Goal: Task Accomplishment & Management: Manage account settings

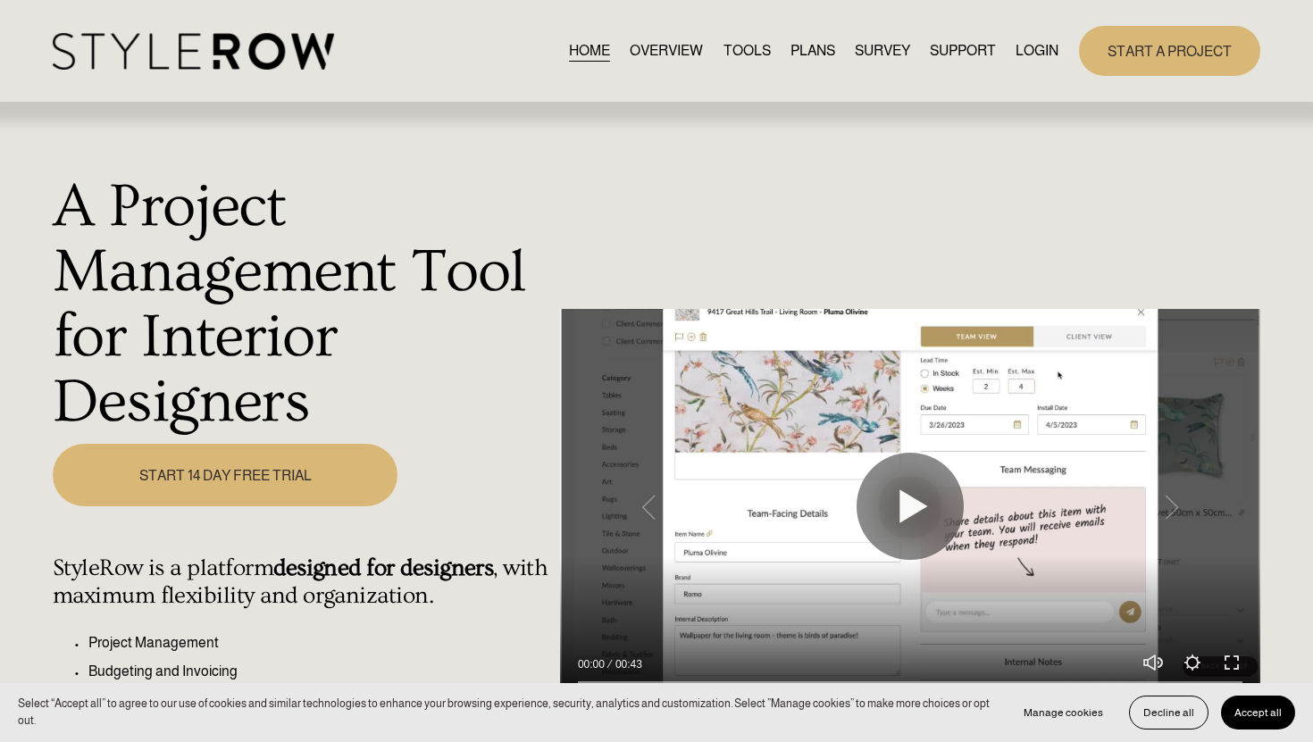
click at [1264, 152] on div "A Project Management Tool for Interior Designers Play 00:00 00:43 Unmute Mute S…" at bounding box center [656, 519] width 1313 height 832
click at [1275, 31] on div "Skip to Content HOME OVERVIEW TOOLS PLANS" at bounding box center [656, 51] width 1313 height 102
click at [1282, 71] on div "Skip to Content HOME OVERVIEW TOOLS PLANS" at bounding box center [656, 51] width 1313 height 102
click at [864, 29] on div "HOME OVERVIEW TOOLS PLANS SURVEY SUPPORT" at bounding box center [656, 50] width 1207 height 49
click at [829, 16] on div "Skip to Content HOME OVERVIEW TOOLS PLANS" at bounding box center [656, 51] width 1313 height 102
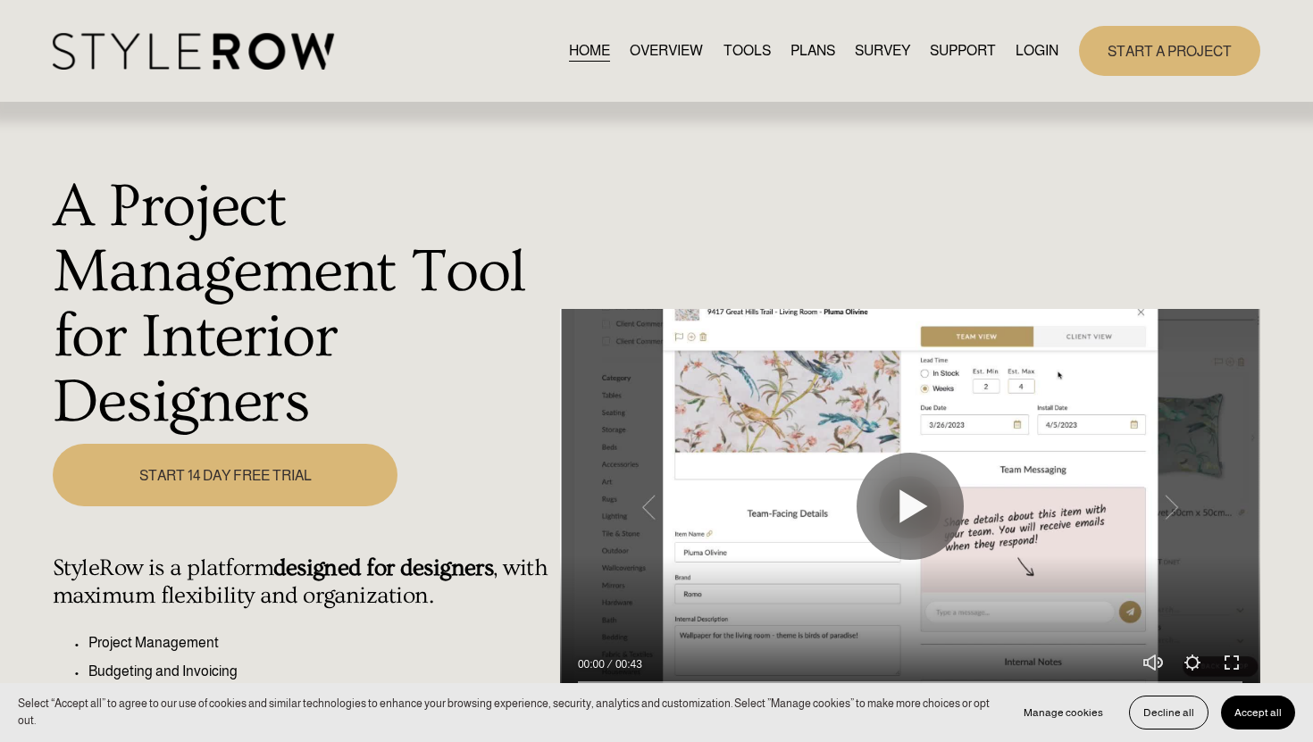
click at [1029, 51] on link "LOGIN" at bounding box center [1036, 50] width 43 height 24
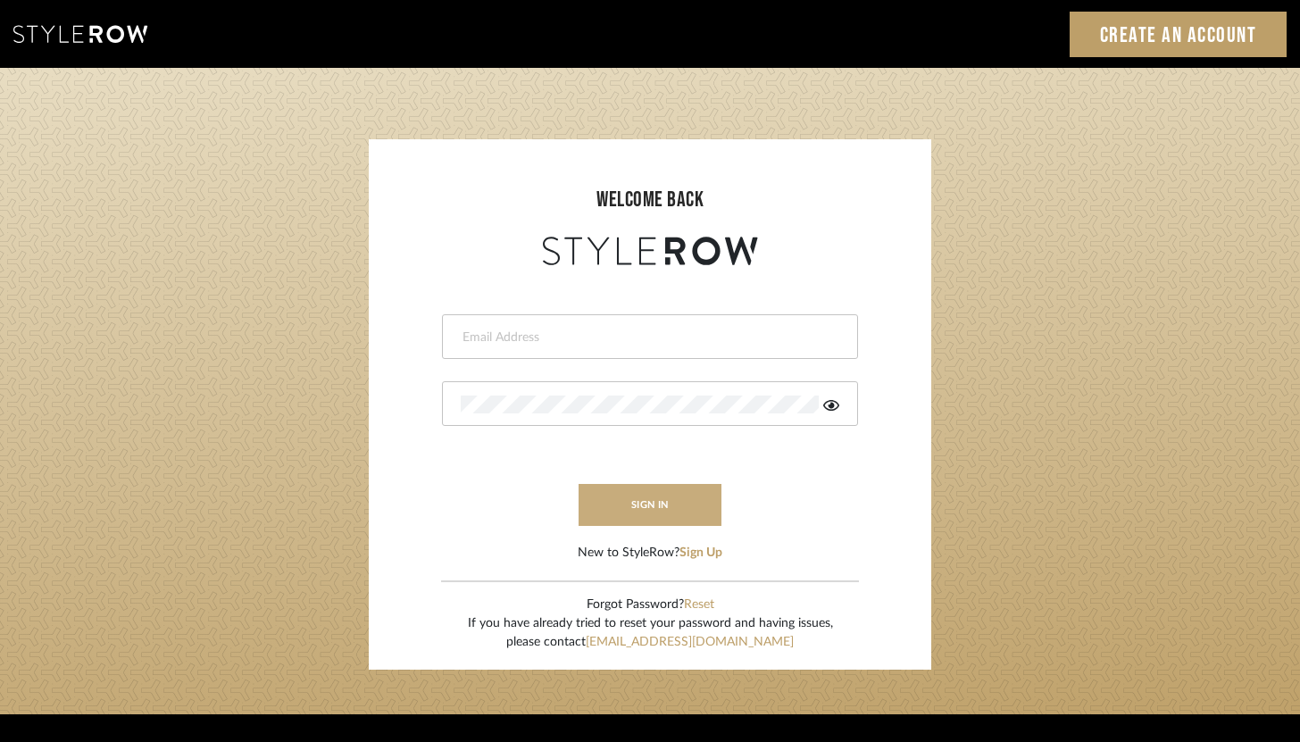
type input "[PERSON_NAME][EMAIL_ADDRESS][DOMAIN_NAME]"
click at [610, 504] on button "sign in" at bounding box center [650, 505] width 143 height 42
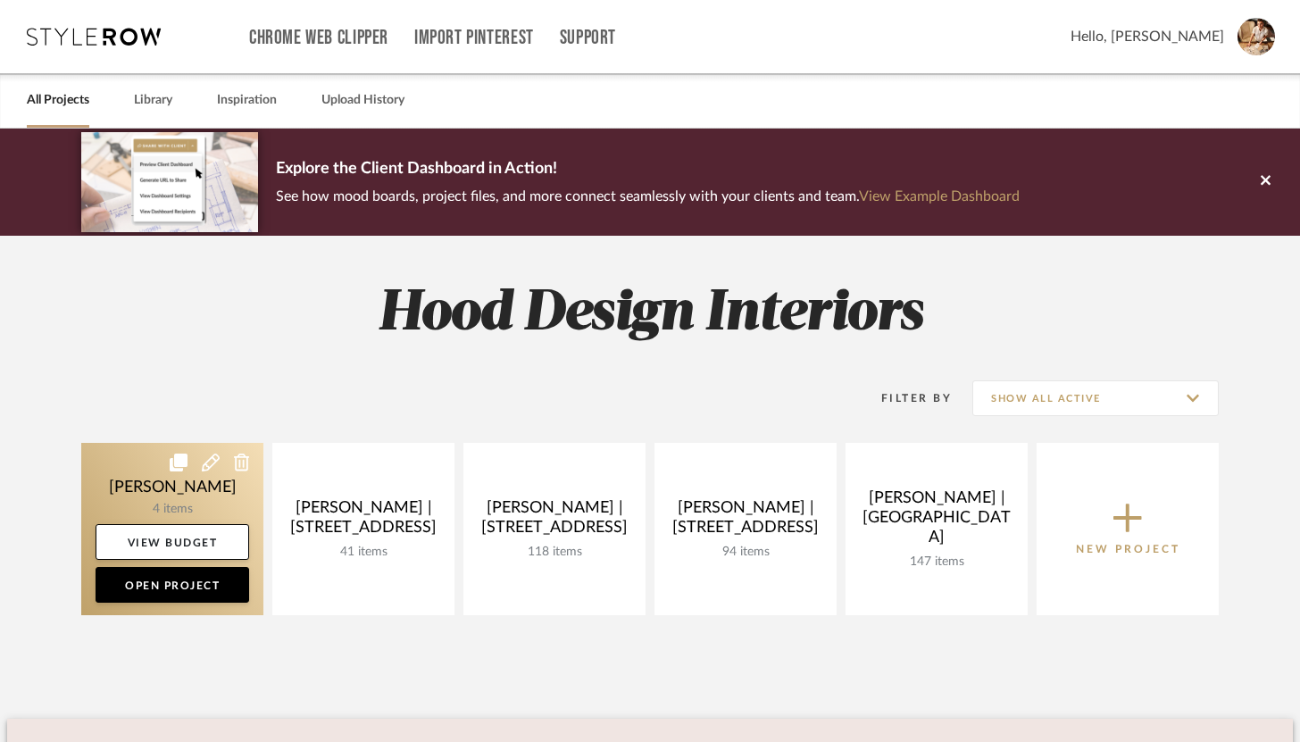
click at [146, 484] on link at bounding box center [172, 529] width 182 height 172
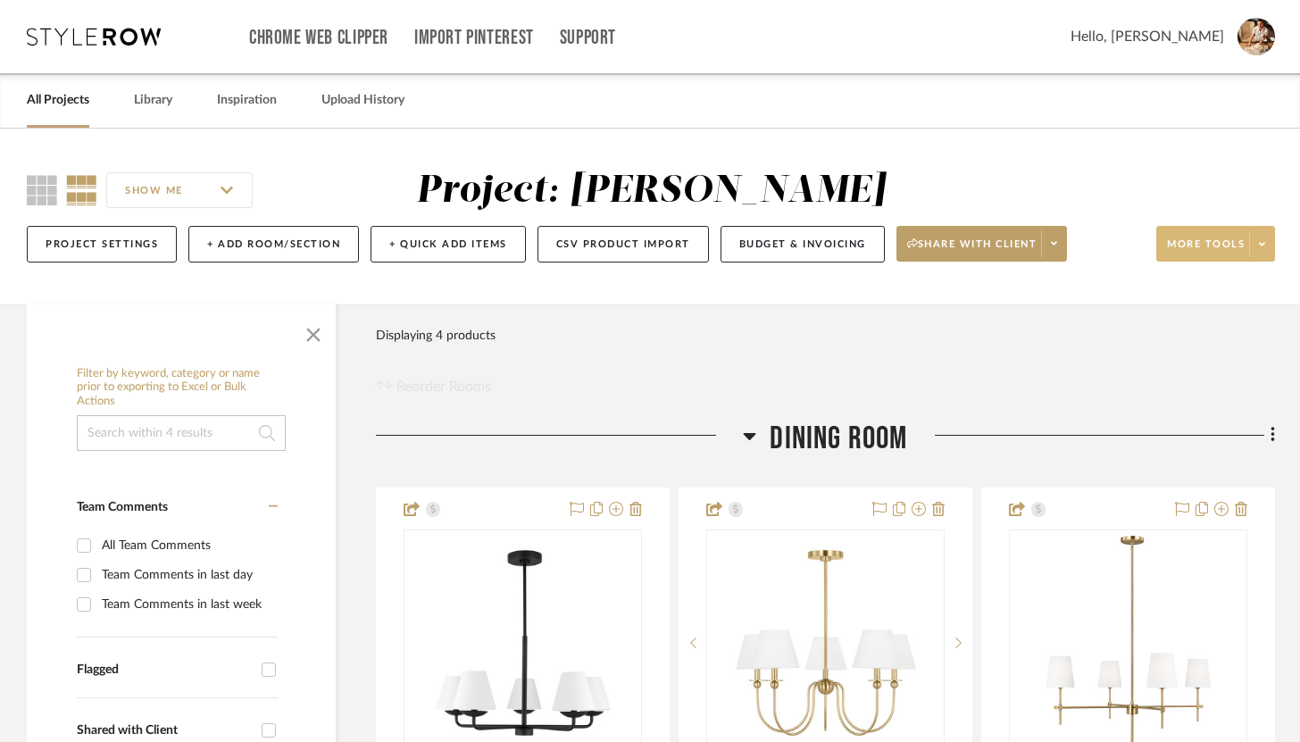
click at [1274, 260] on button "More tools" at bounding box center [1215, 244] width 119 height 36
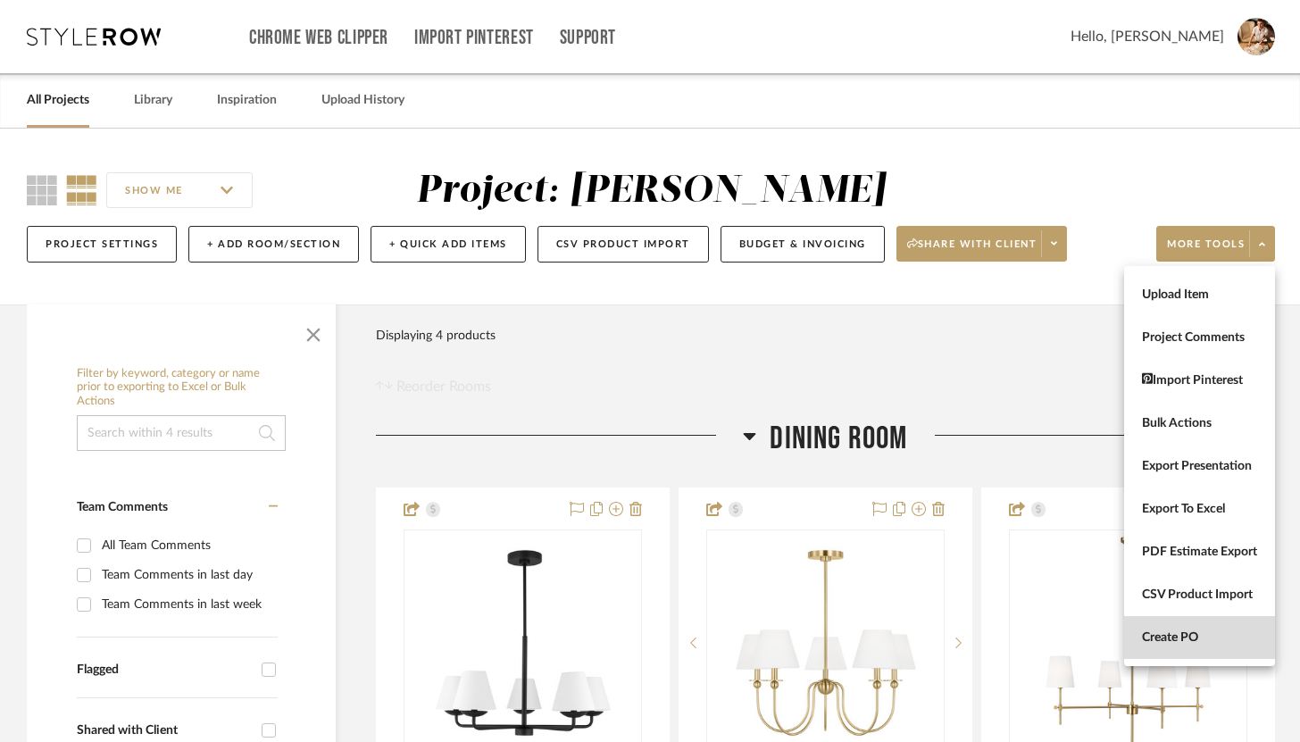
click at [1163, 635] on span "Create PO" at bounding box center [1199, 637] width 115 height 15
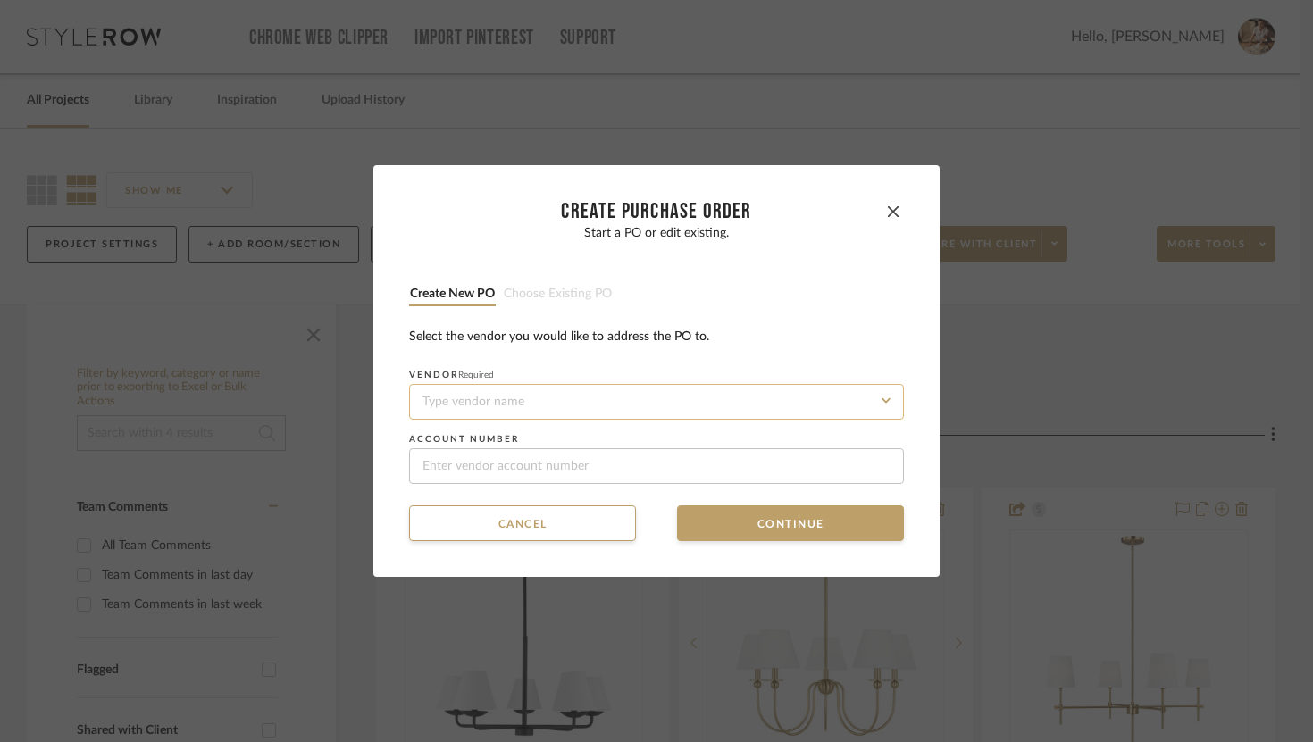
click at [525, 401] on input at bounding box center [656, 402] width 495 height 36
click at [532, 399] on input at bounding box center [656, 402] width 495 height 36
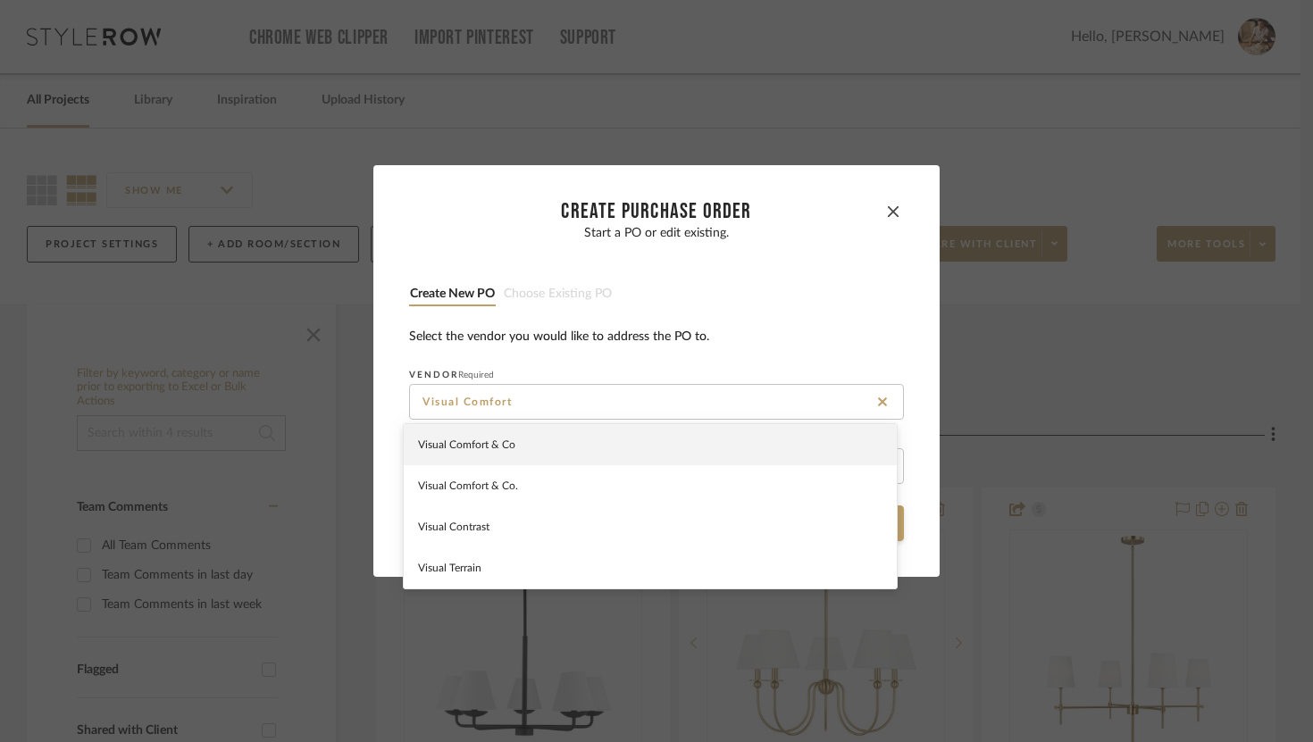
click at [682, 445] on div "Visual Comfort & Co" at bounding box center [650, 444] width 493 height 41
type input "Visual Comfort & Co"
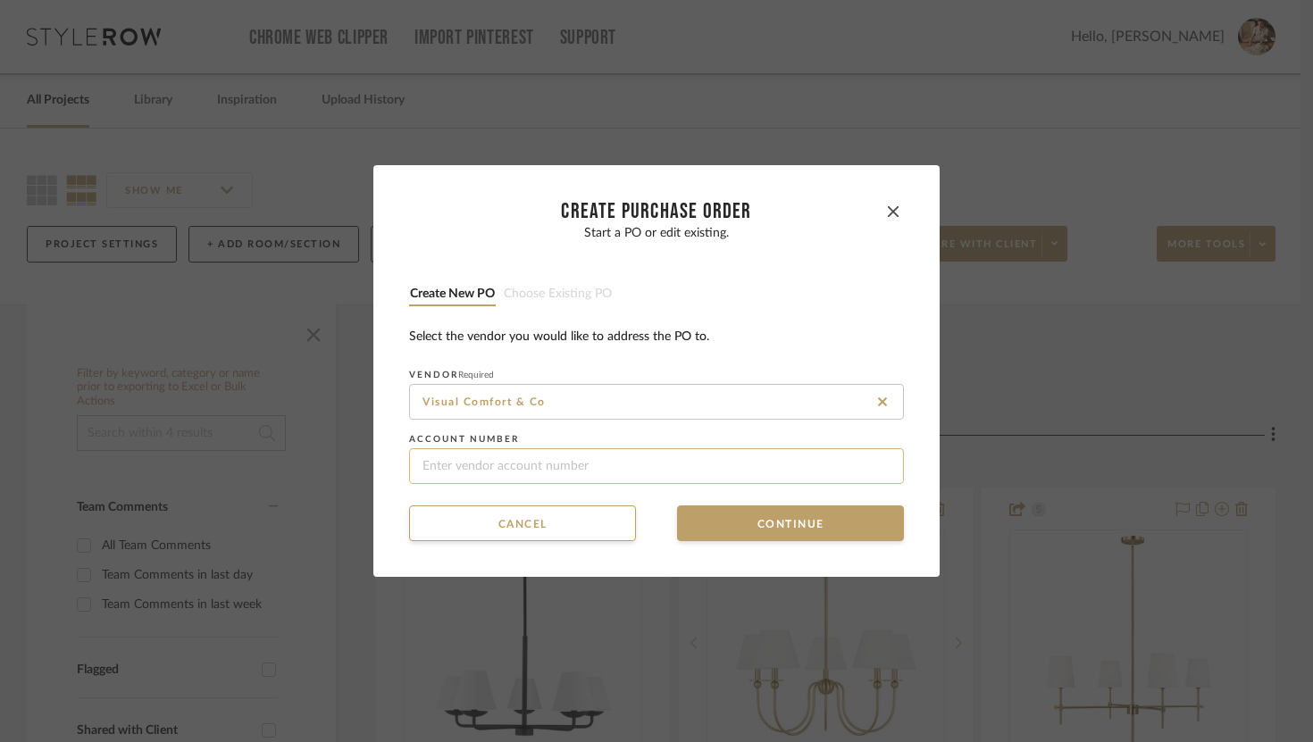
click at [613, 455] on input at bounding box center [656, 466] width 495 height 36
click at [735, 516] on button "Continue" at bounding box center [790, 523] width 227 height 36
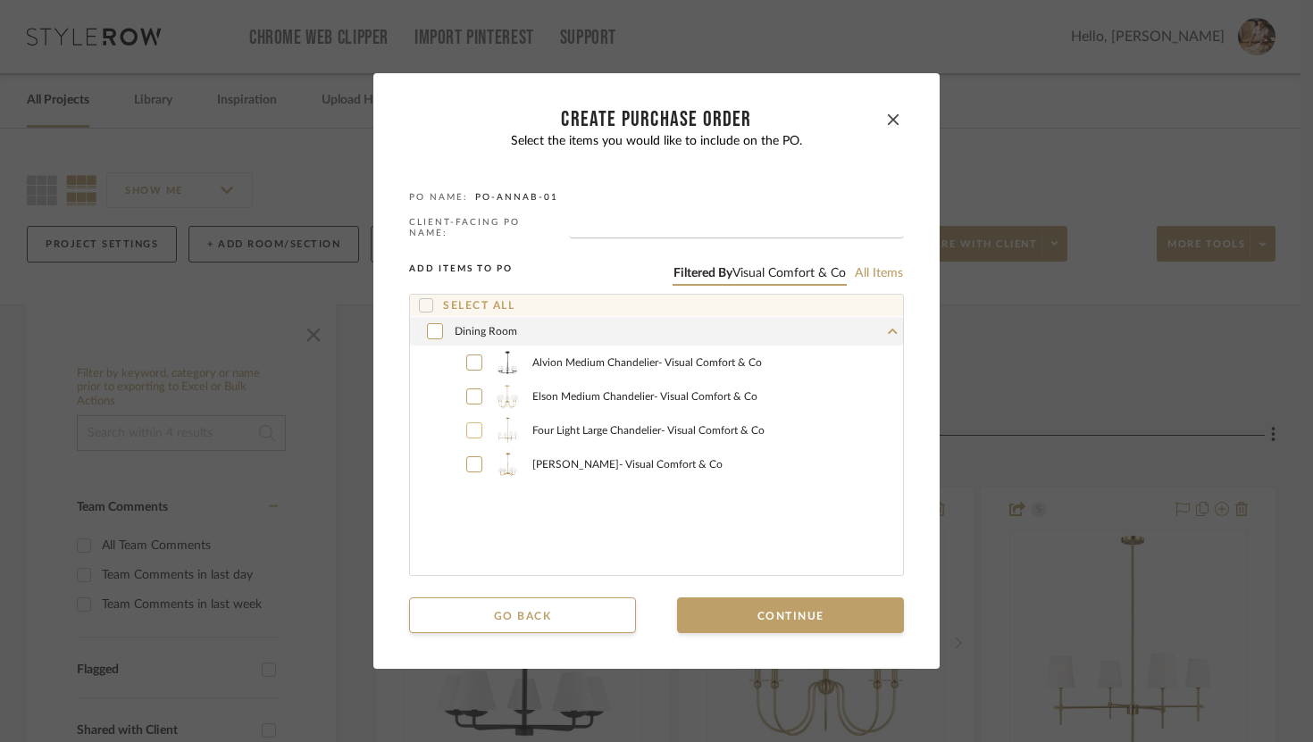
click at [469, 425] on icon at bounding box center [474, 430] width 11 height 13
click at [751, 613] on button "Continue" at bounding box center [790, 615] width 227 height 36
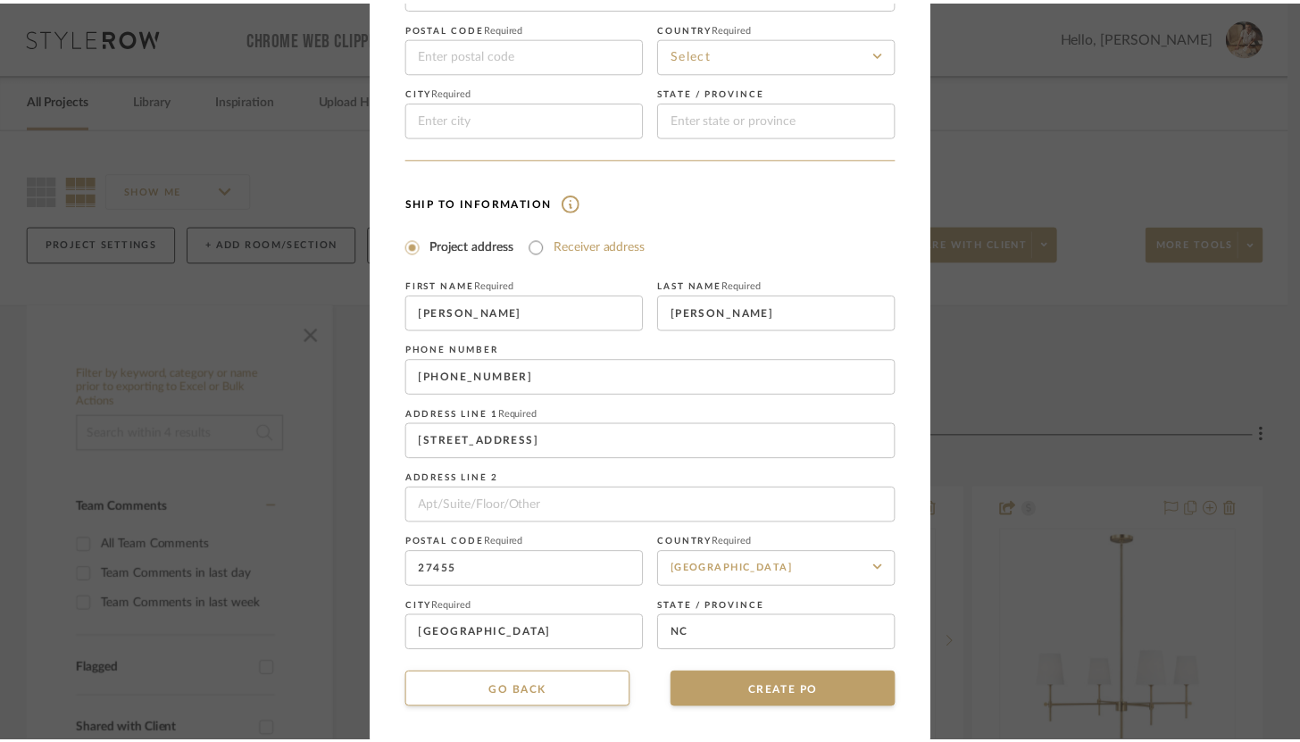
scroll to position [281, 0]
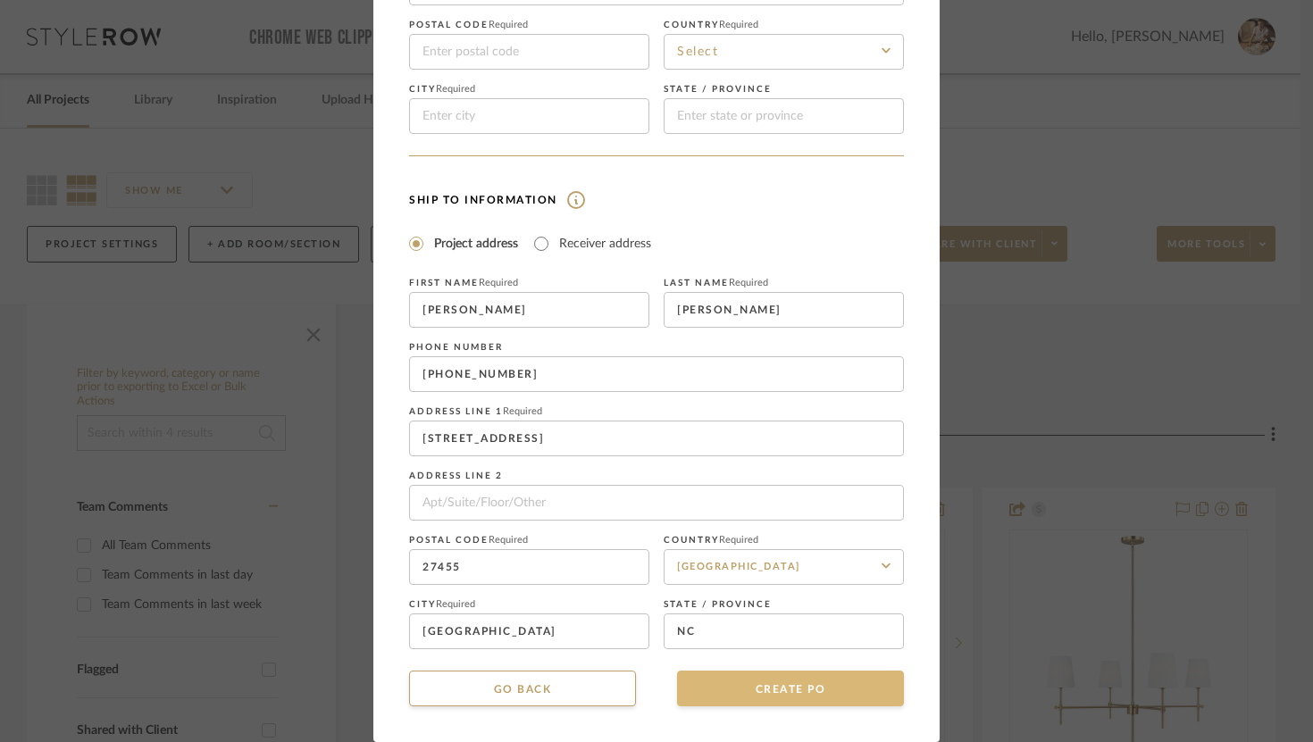
click at [779, 686] on button "CREATE PO" at bounding box center [790, 689] width 227 height 36
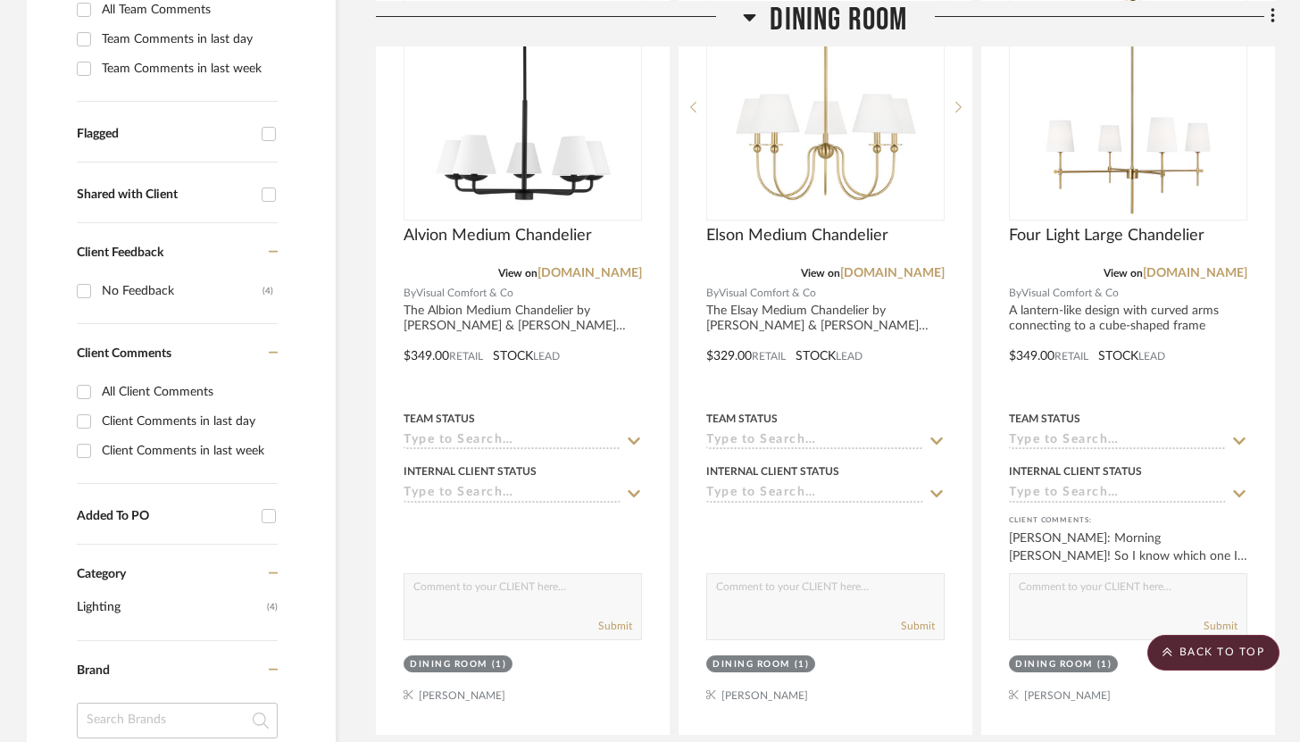
scroll to position [587, 0]
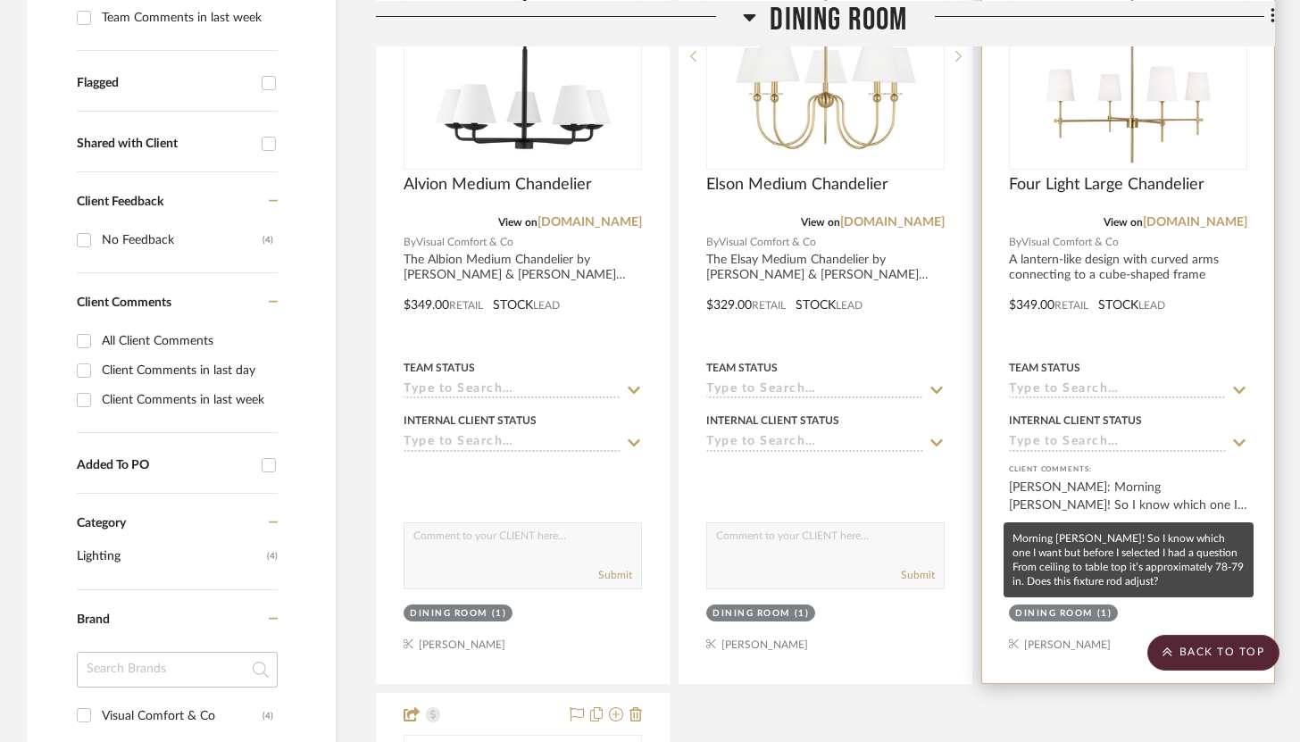
click at [1174, 482] on div "Anna Burdi: Morning Brandon! So I know which one I want but before I selected I…" at bounding box center [1128, 497] width 238 height 36
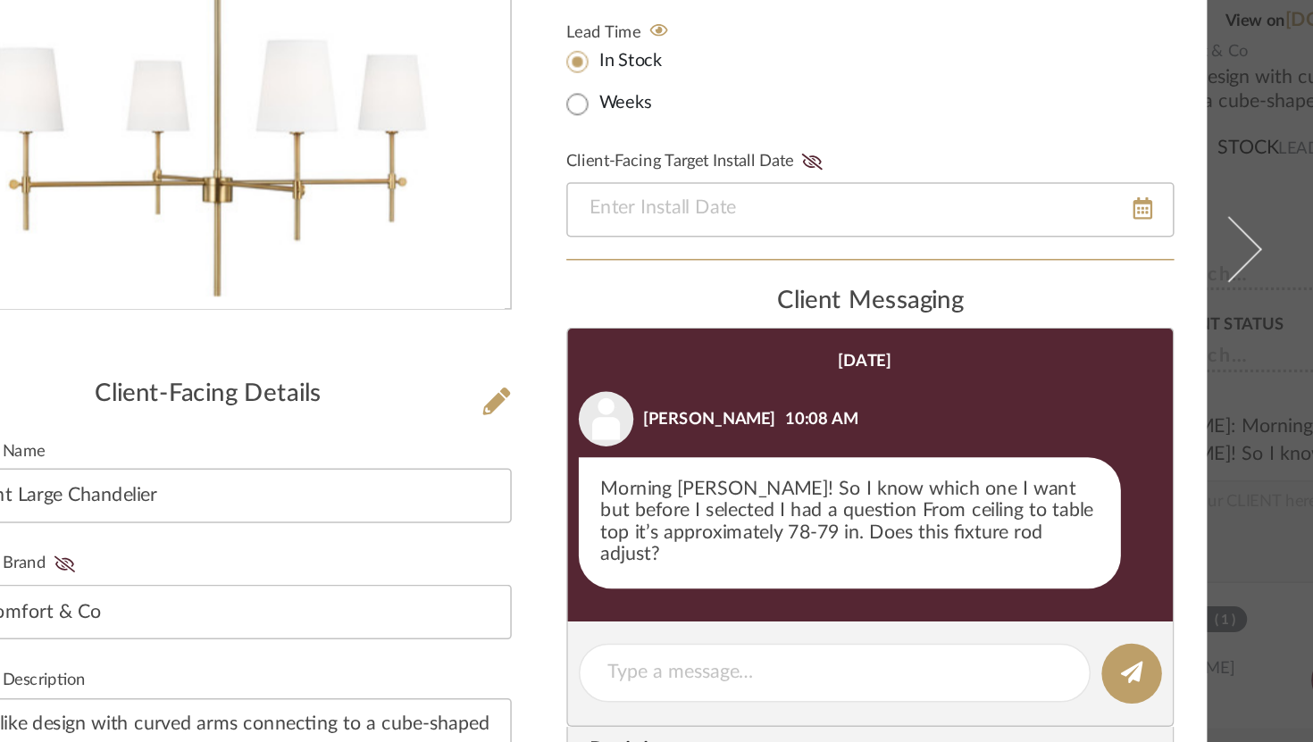
scroll to position [101, 0]
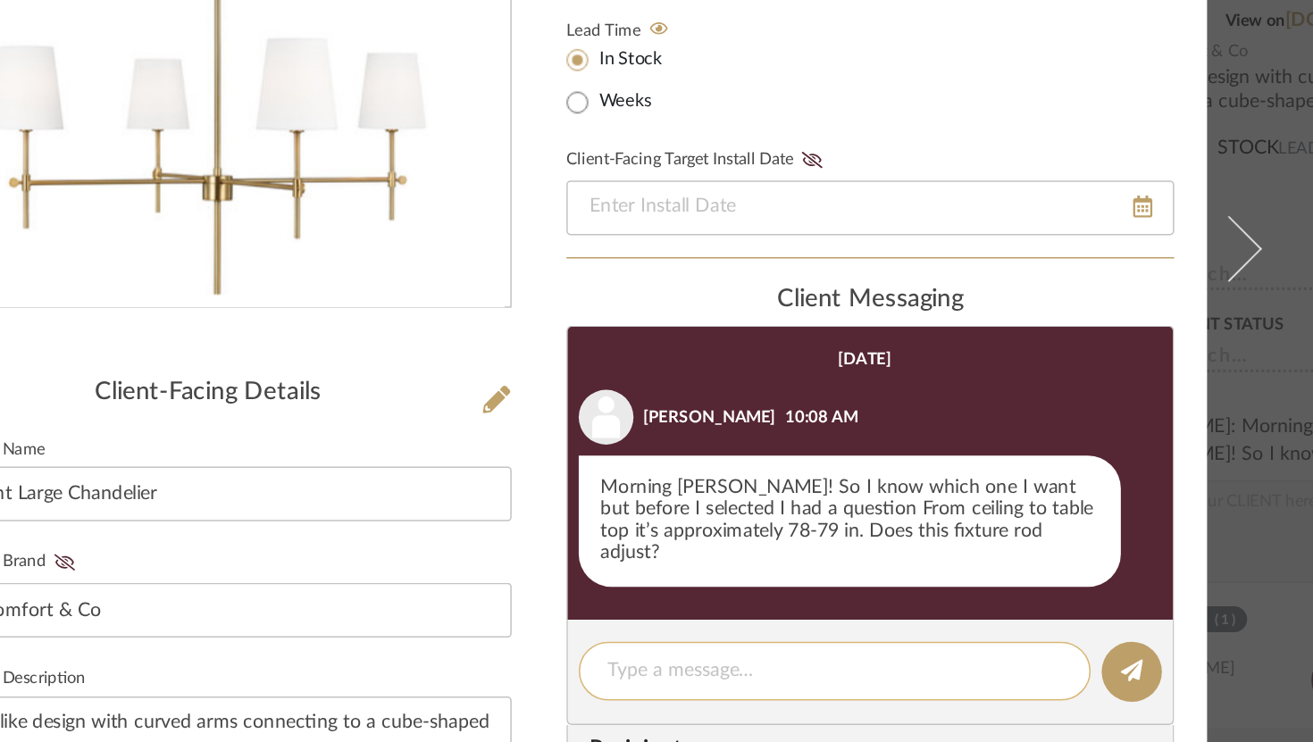
click at [841, 638] on textarea at bounding box center [849, 647] width 296 height 19
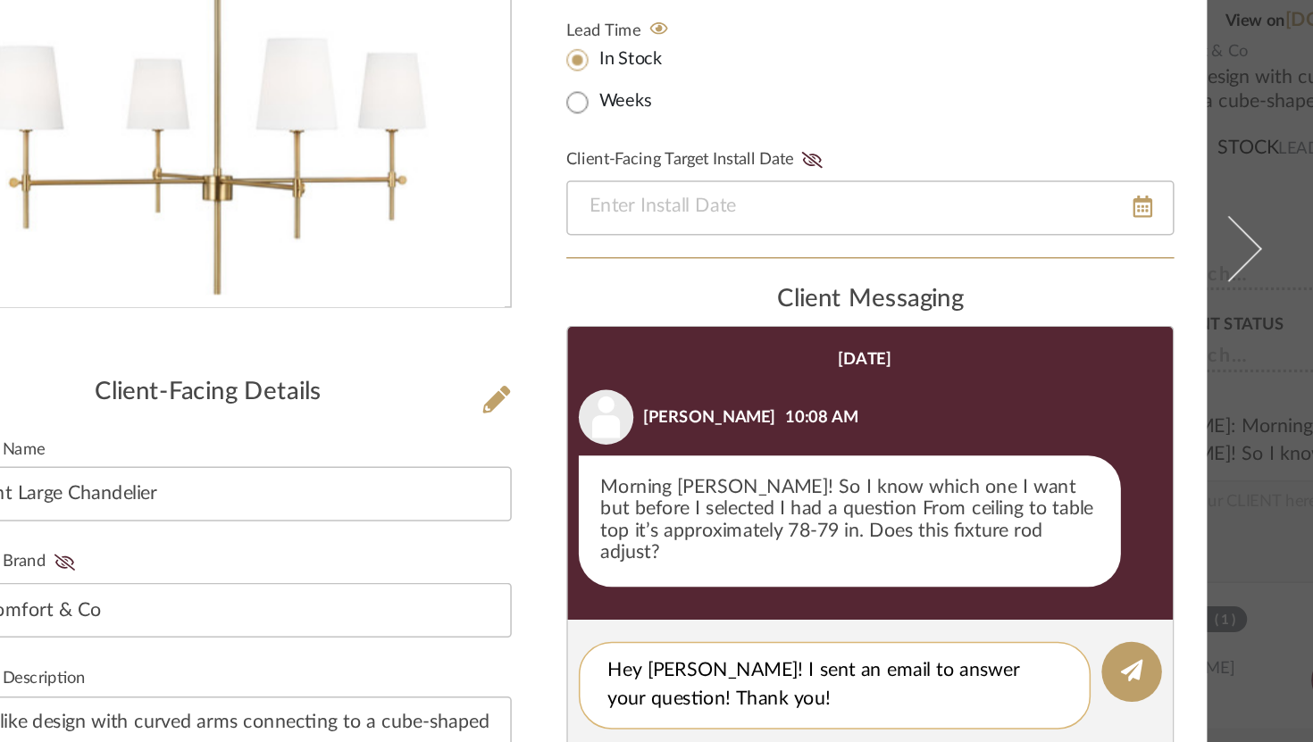
click at [977, 638] on textarea "Hey Anna! I sent an email to answer your question! Thank you!" at bounding box center [849, 657] width 296 height 38
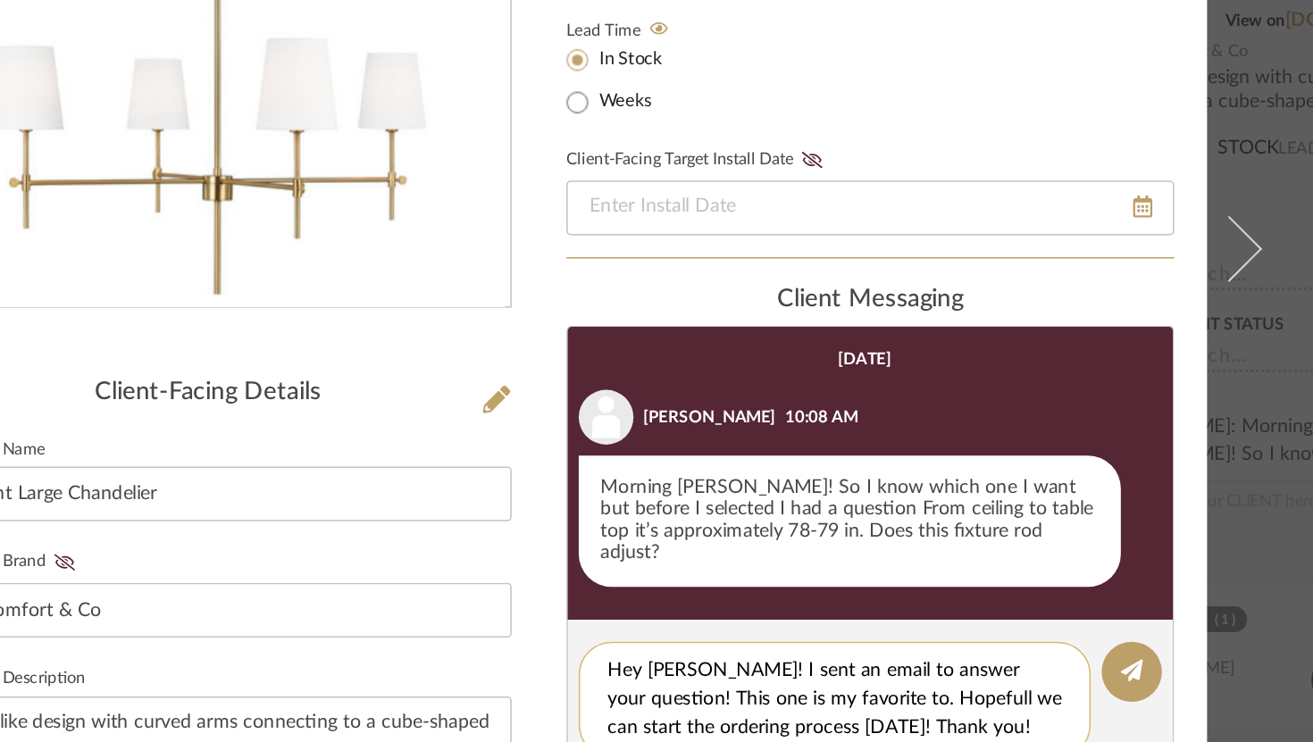
click at [874, 655] on textarea "Hey Anna! I sent an email to answer your question! This one is my favorite to. …" at bounding box center [849, 666] width 296 height 56
click at [885, 655] on textarea "Hey Anna! I sent an email to answer your question! This one is my favorite to. …" at bounding box center [849, 666] width 296 height 56
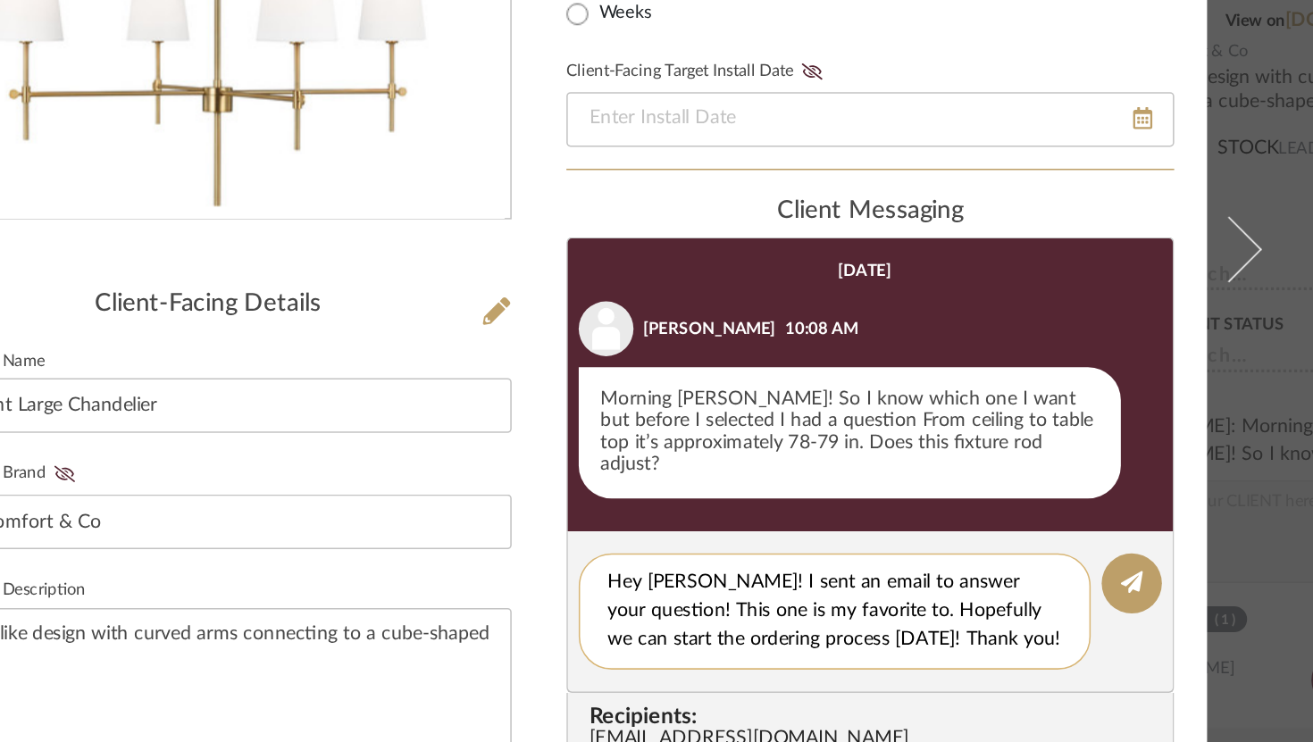
scroll to position [171, 0]
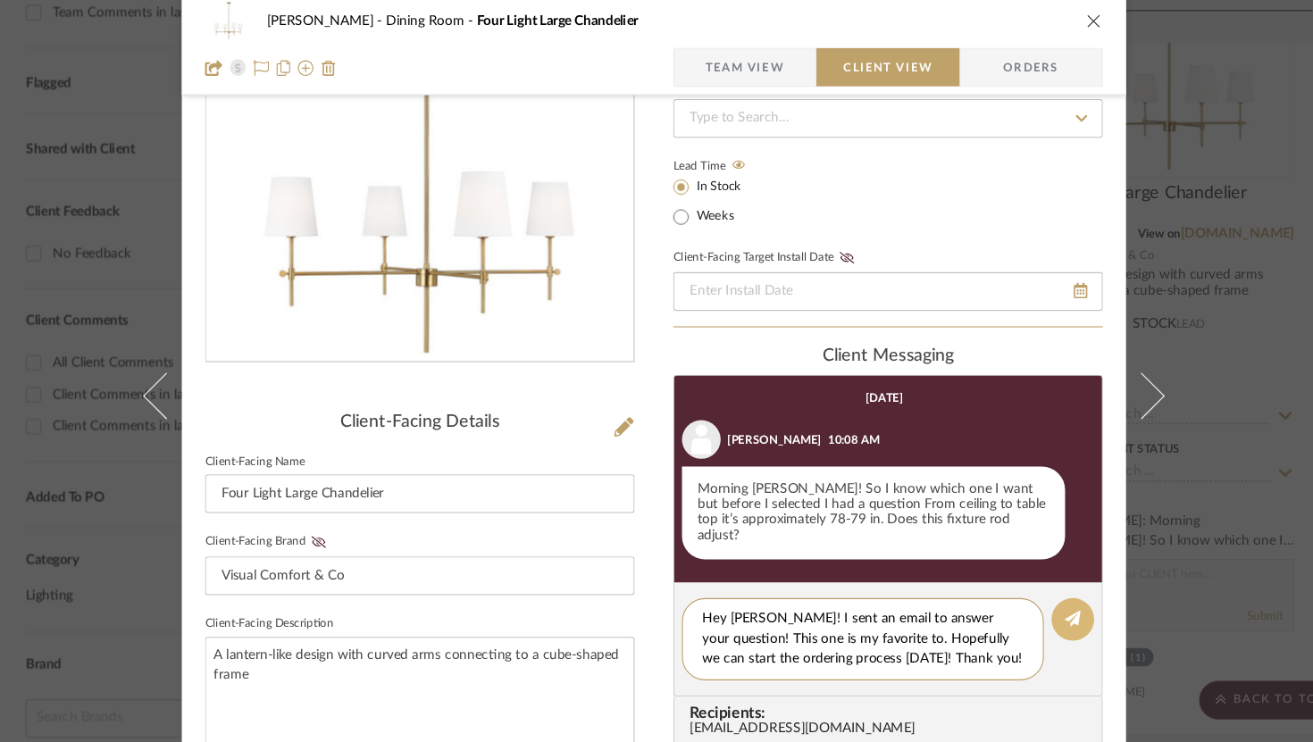
type textarea "Hey [PERSON_NAME]! I sent an email to answer your question! This one is my favo…"
click at [1039, 570] on icon at bounding box center [1043, 577] width 14 height 14
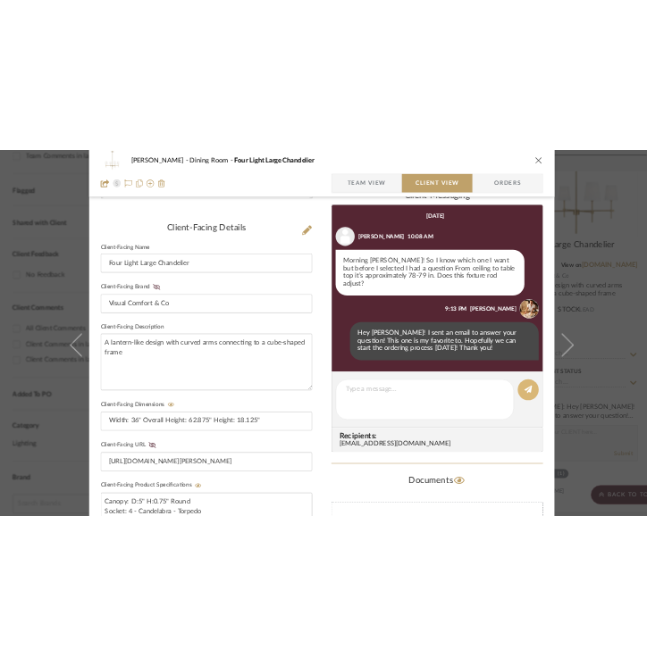
scroll to position [469, 0]
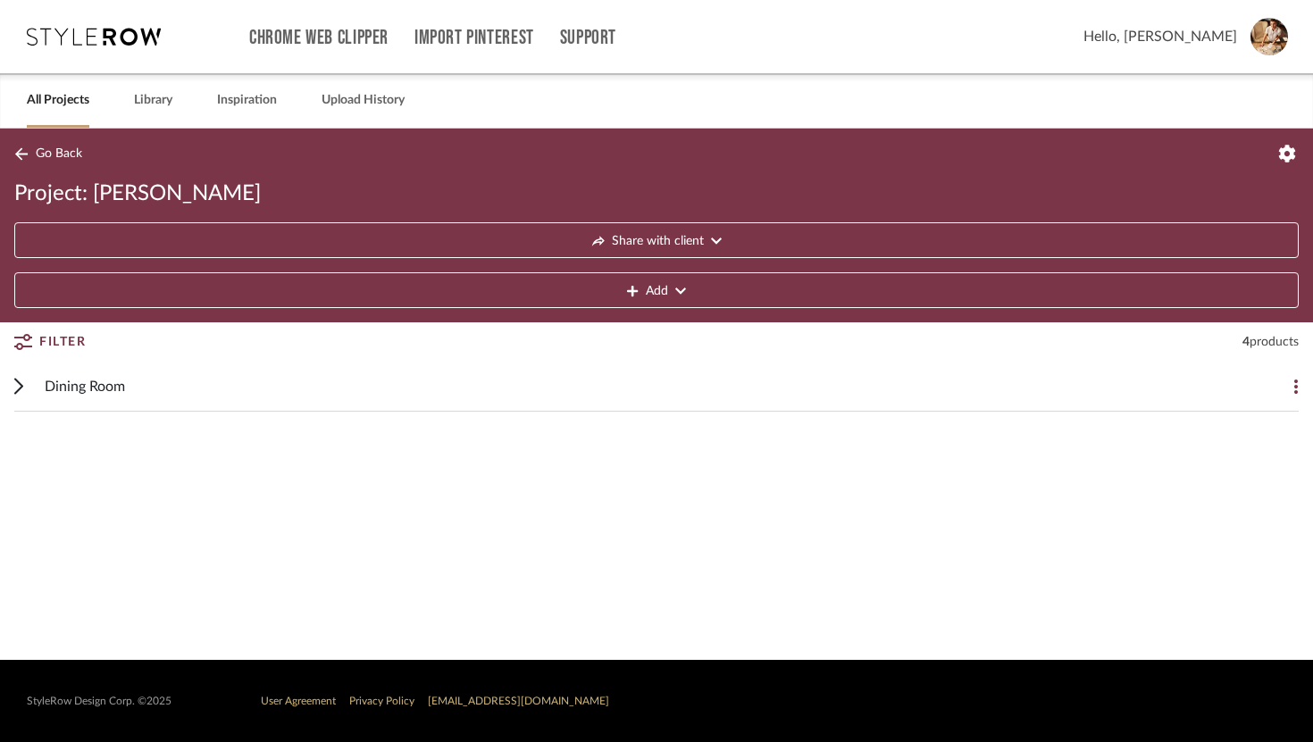
click at [46, 104] on link "All Projects" at bounding box center [58, 100] width 63 height 24
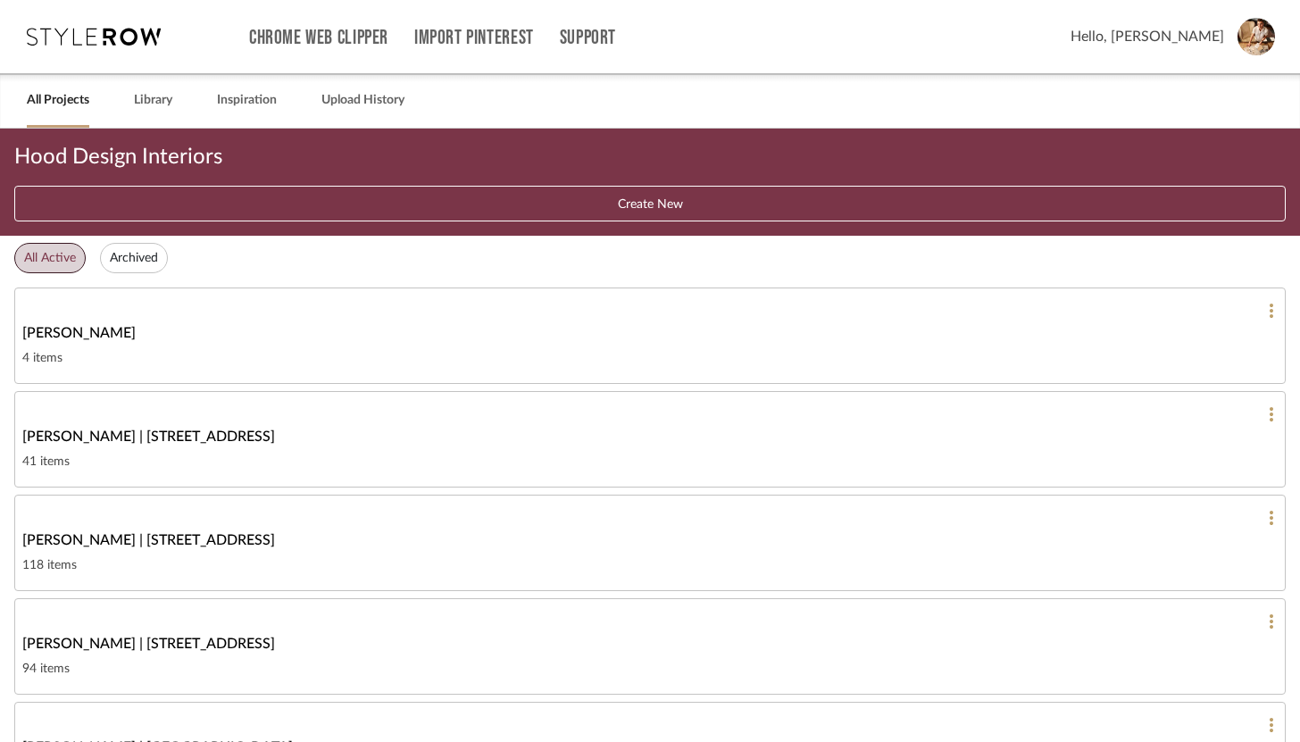
click at [365, 346] on link "Anna Burdi 4 items" at bounding box center [650, 336] width 1272 height 96
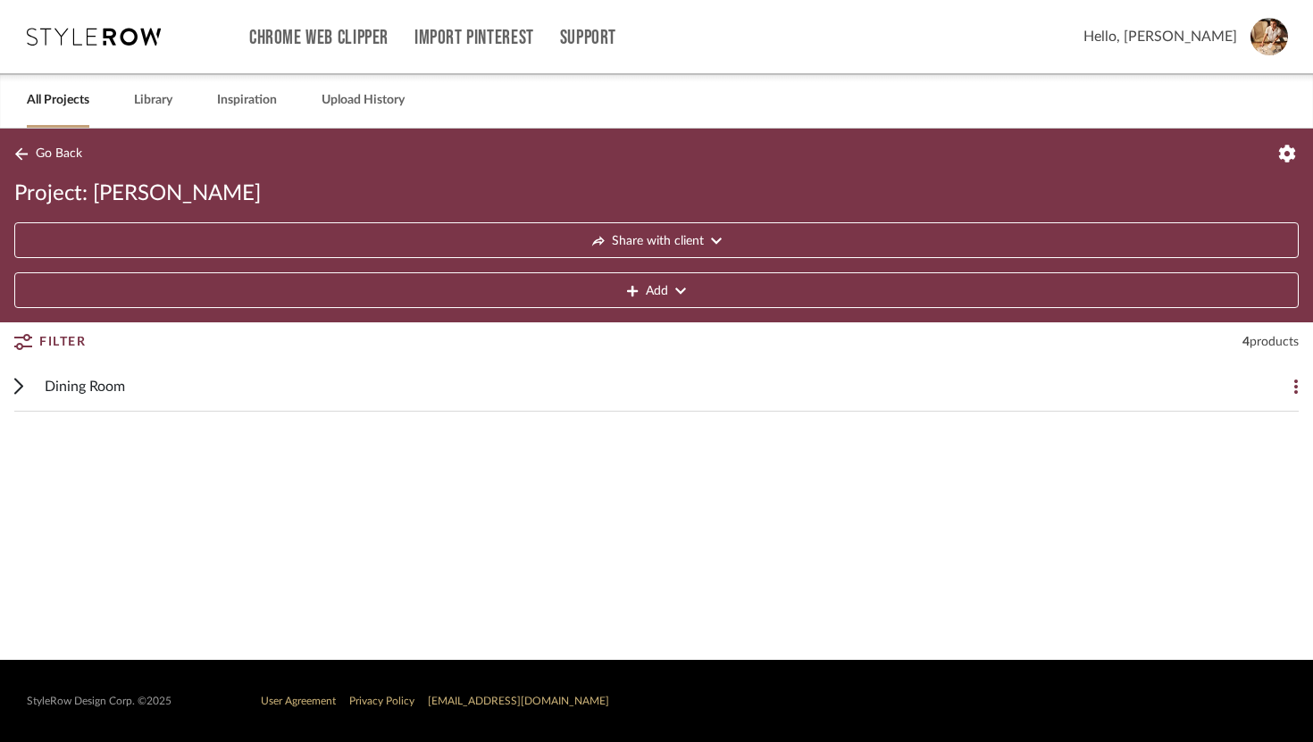
click at [163, 394] on div "Dining Room" at bounding box center [643, 386] width 1197 height 49
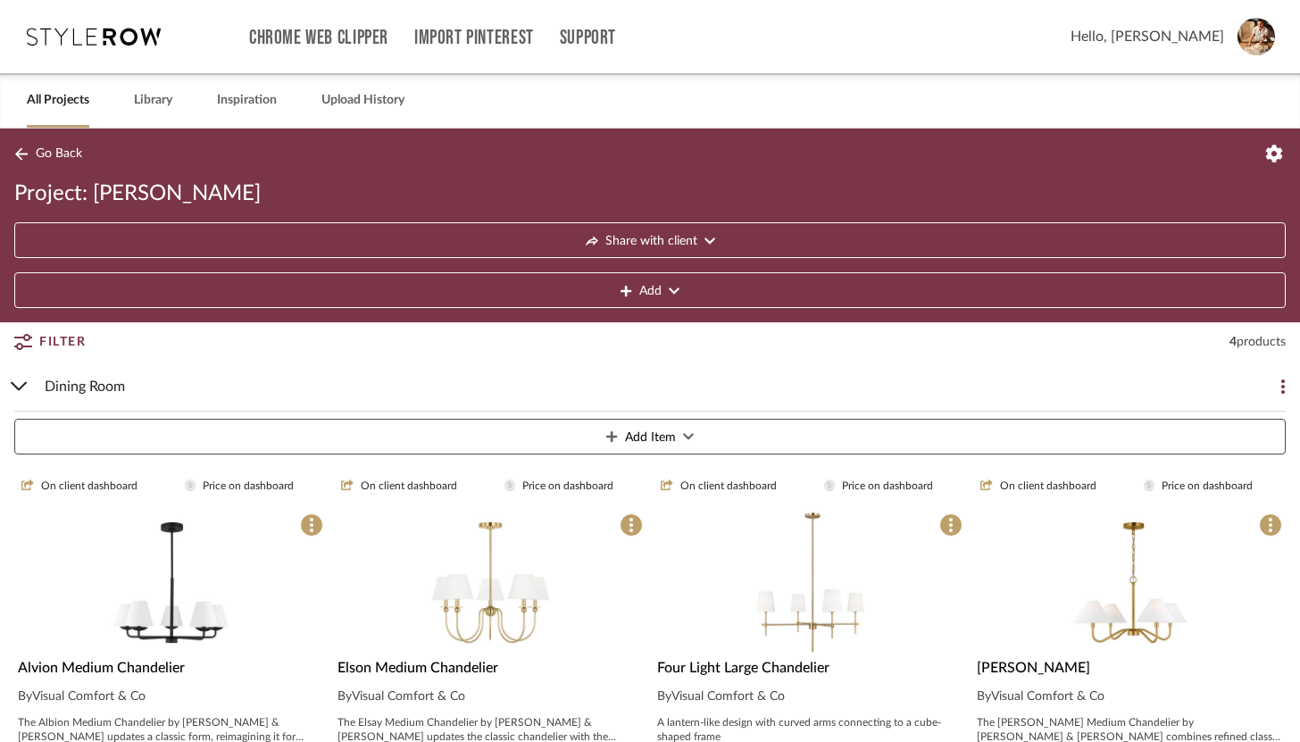
click at [145, 33] on icon at bounding box center [94, 37] width 134 height 18
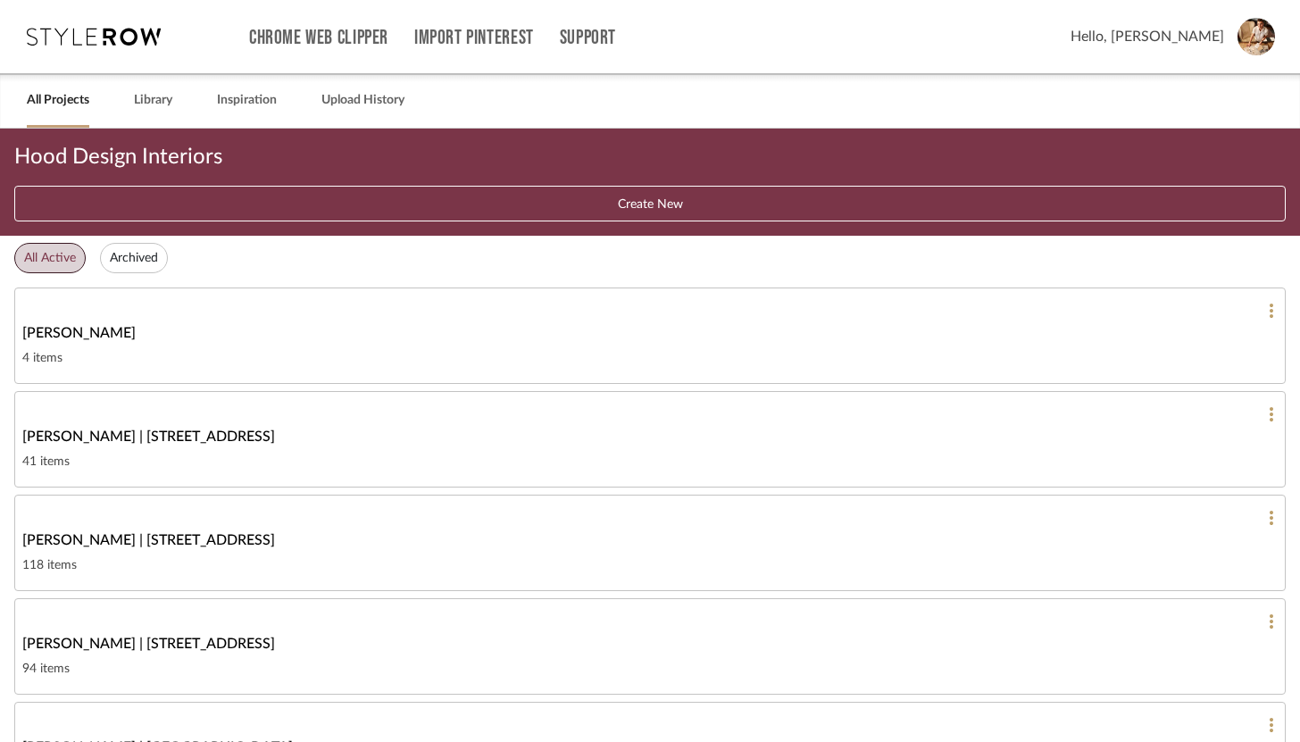
click at [145, 33] on icon at bounding box center [94, 37] width 134 height 18
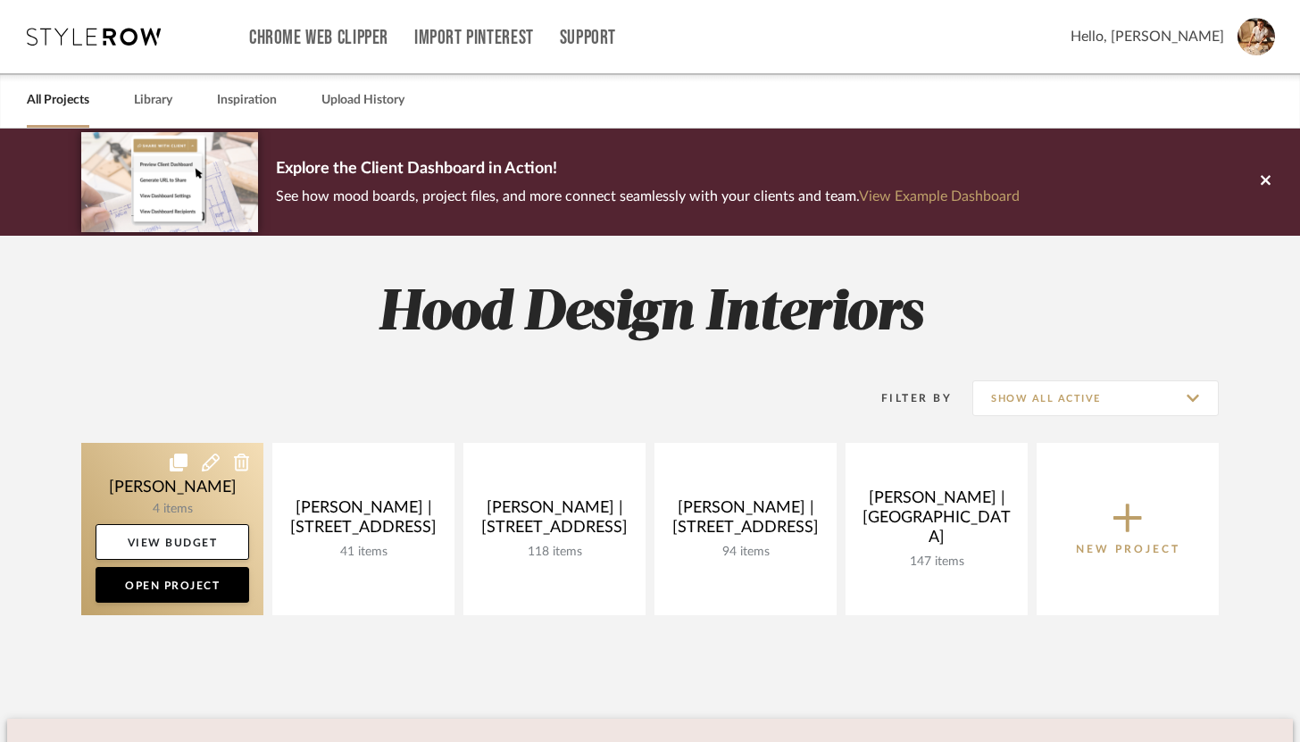
click at [205, 502] on link at bounding box center [172, 529] width 182 height 172
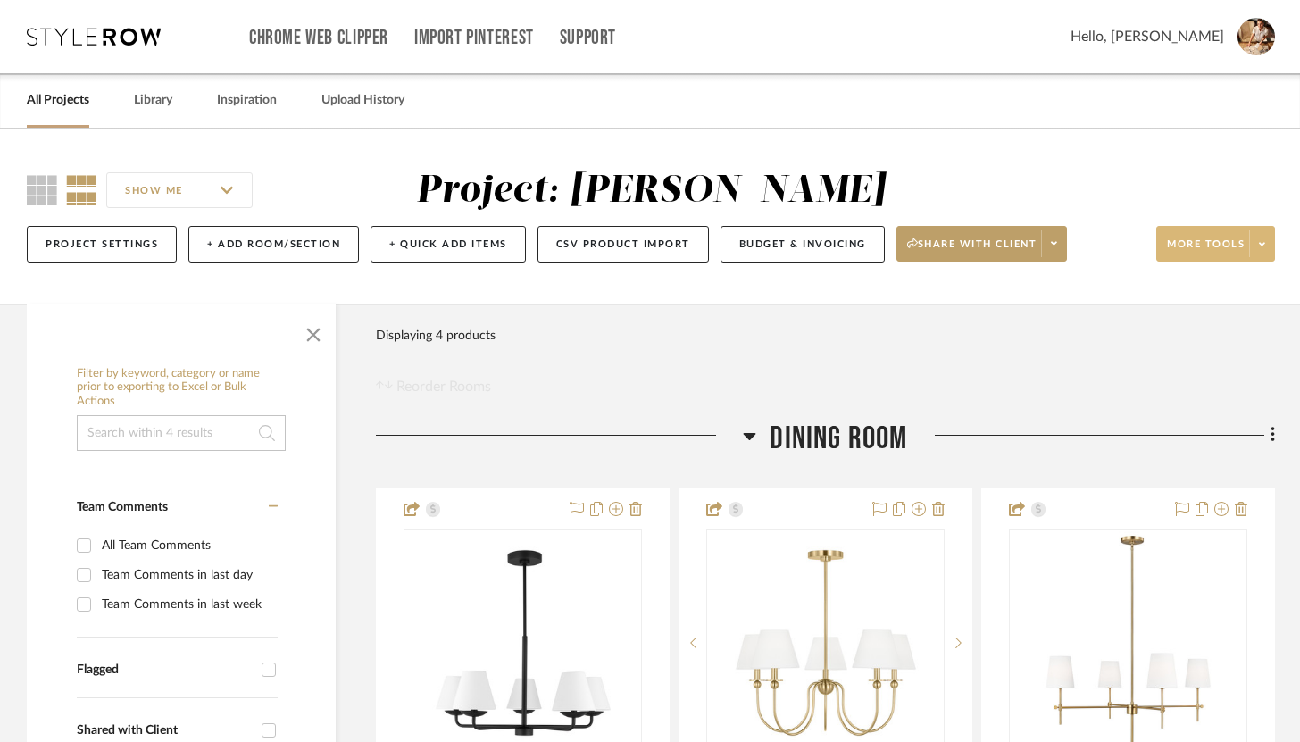
click at [1273, 251] on span at bounding box center [1261, 243] width 25 height 27
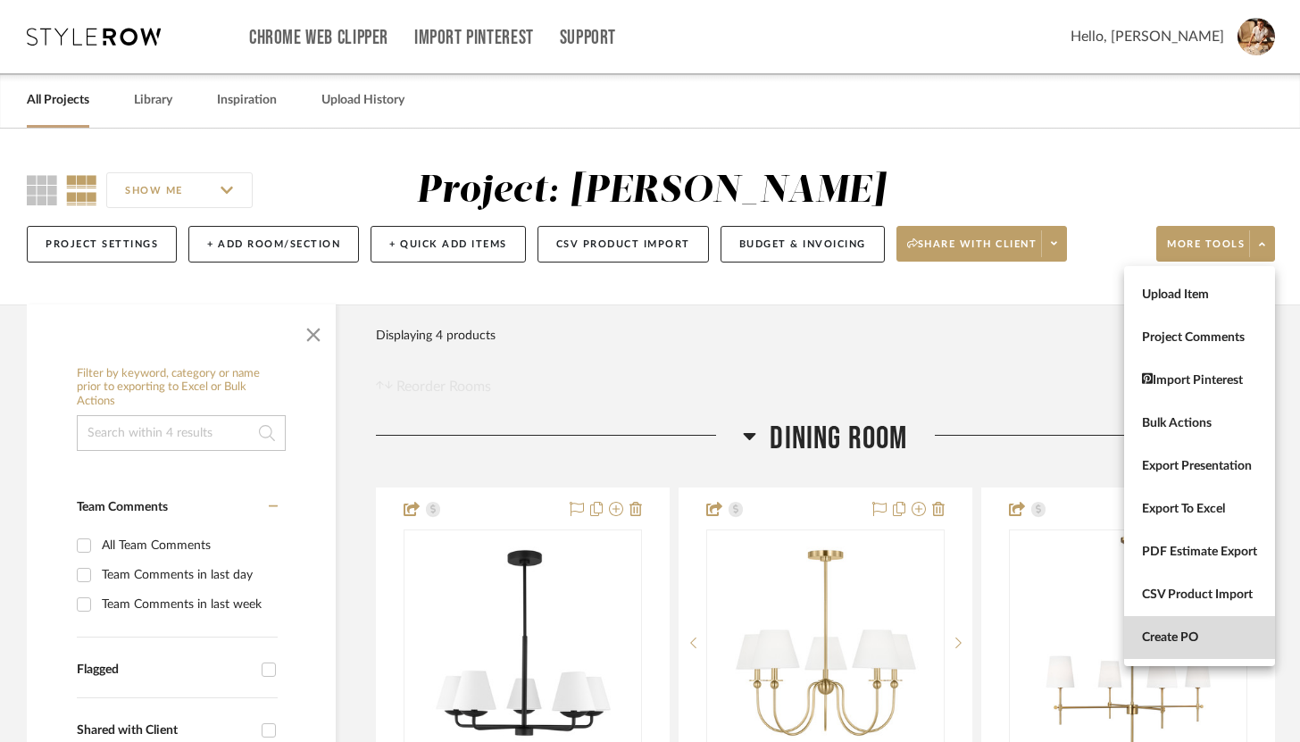
click at [1182, 631] on span "Create PO" at bounding box center [1199, 637] width 115 height 15
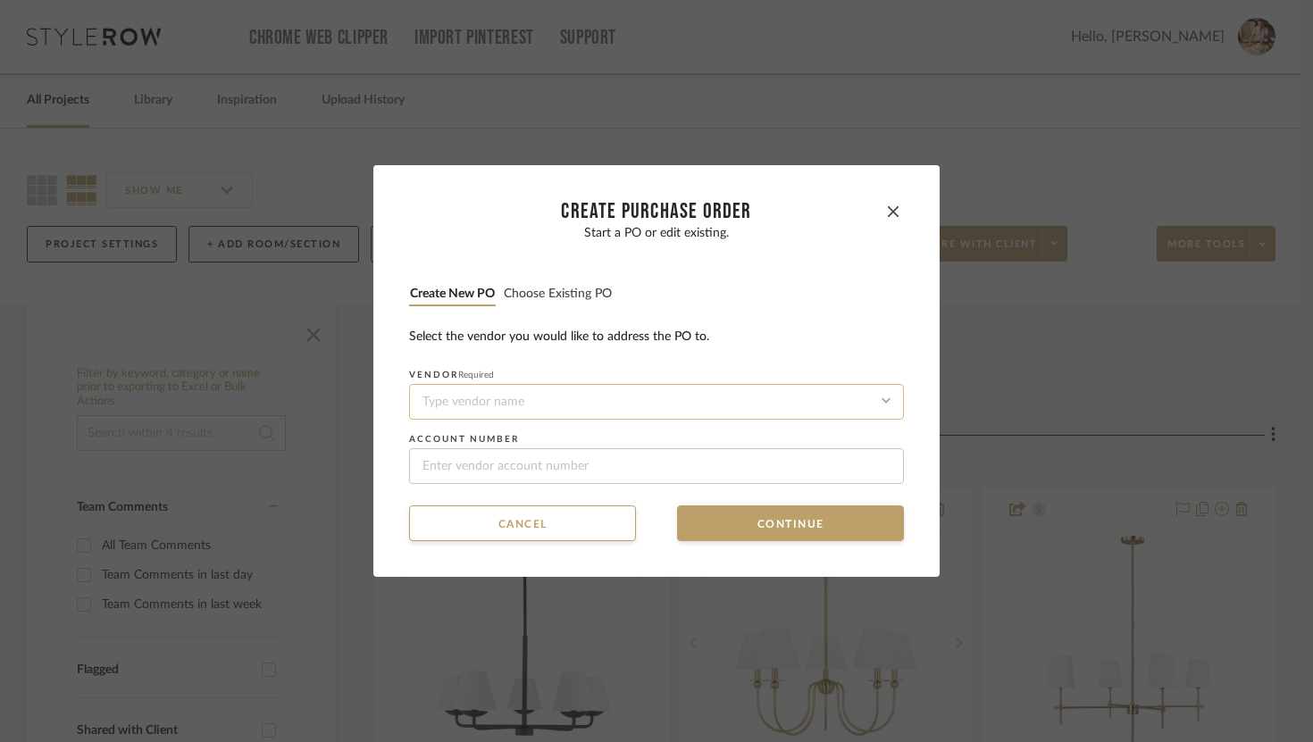
click at [669, 390] on input at bounding box center [656, 402] width 495 height 36
click at [636, 433] on div "Visual Comfort & Co" at bounding box center [650, 444] width 493 height 41
type input "Visual Comfort & Co"
click at [745, 518] on button "Continue" at bounding box center [790, 523] width 227 height 36
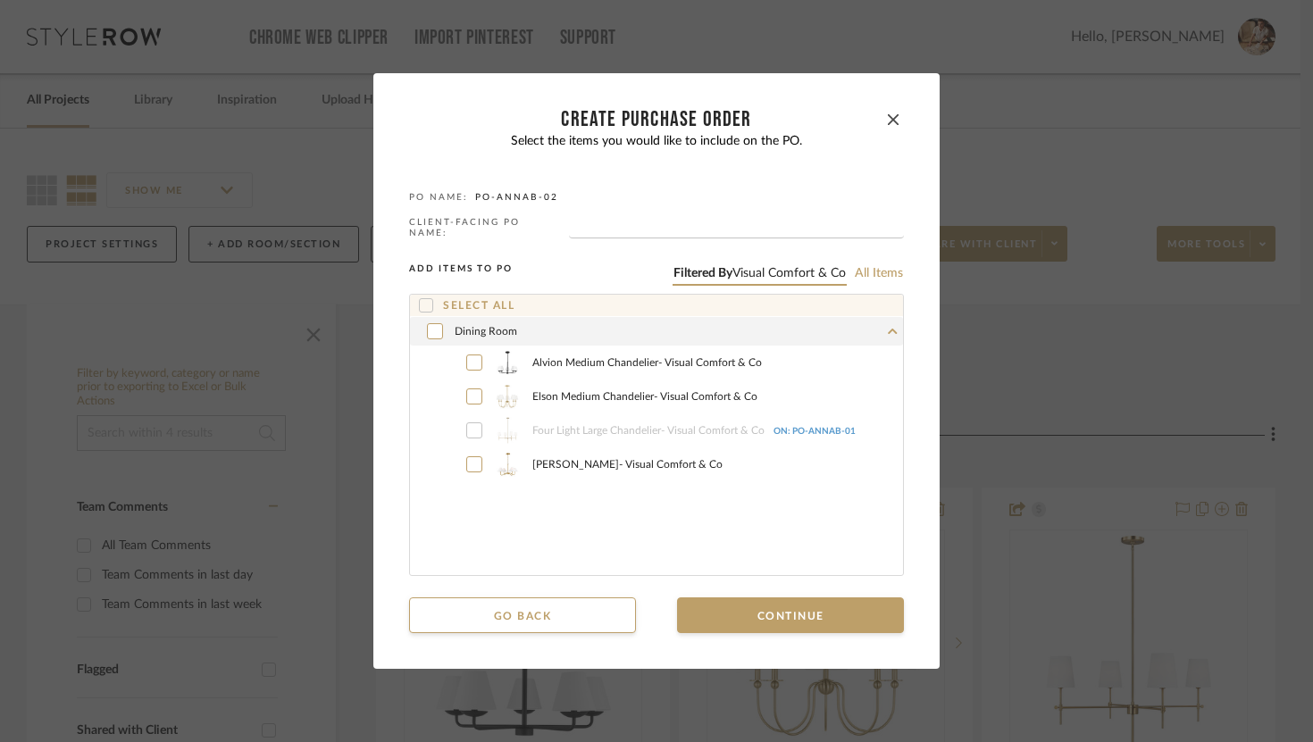
click at [838, 427] on span "ON: PO-ANNAB-01" at bounding box center [814, 431] width 82 height 9
click at [889, 122] on icon "button" at bounding box center [893, 119] width 11 height 11
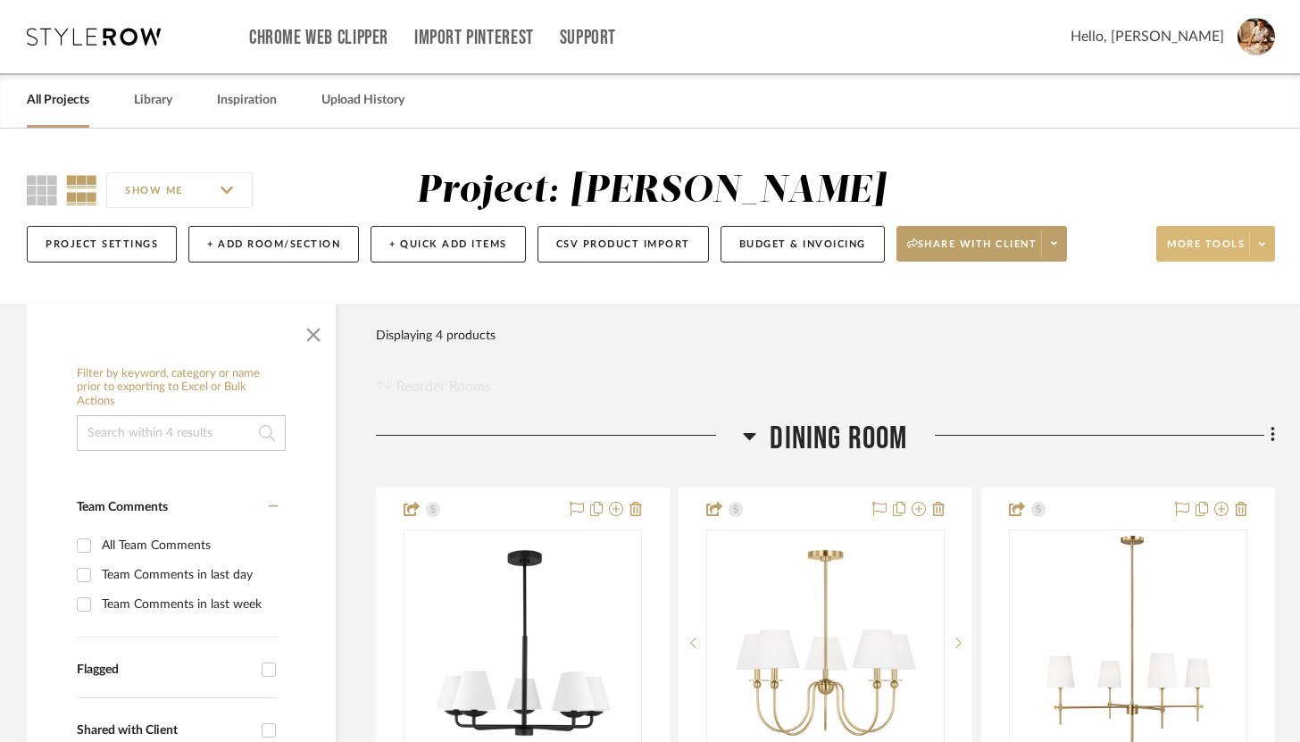
click at [1261, 248] on icon at bounding box center [1262, 244] width 6 height 10
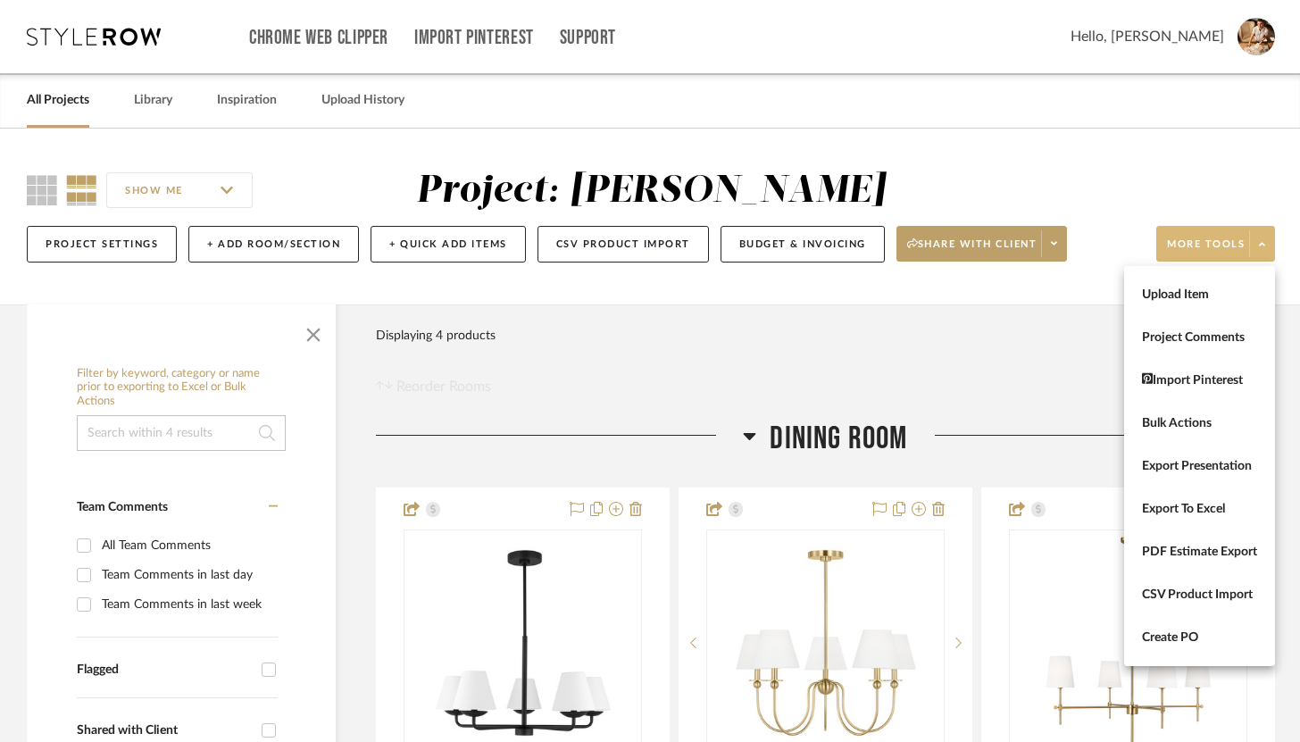
click at [1192, 166] on div at bounding box center [650, 371] width 1300 height 742
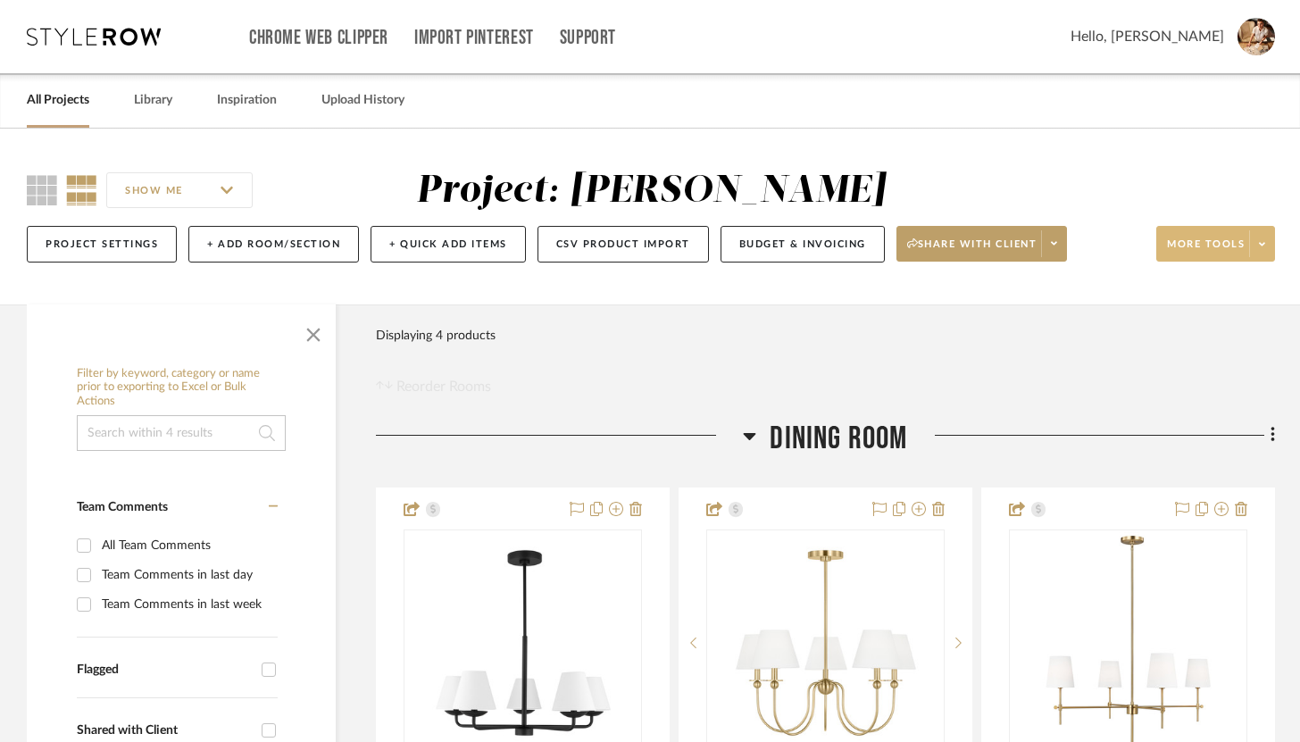
click at [1227, 244] on span "More tools" at bounding box center [1206, 251] width 78 height 27
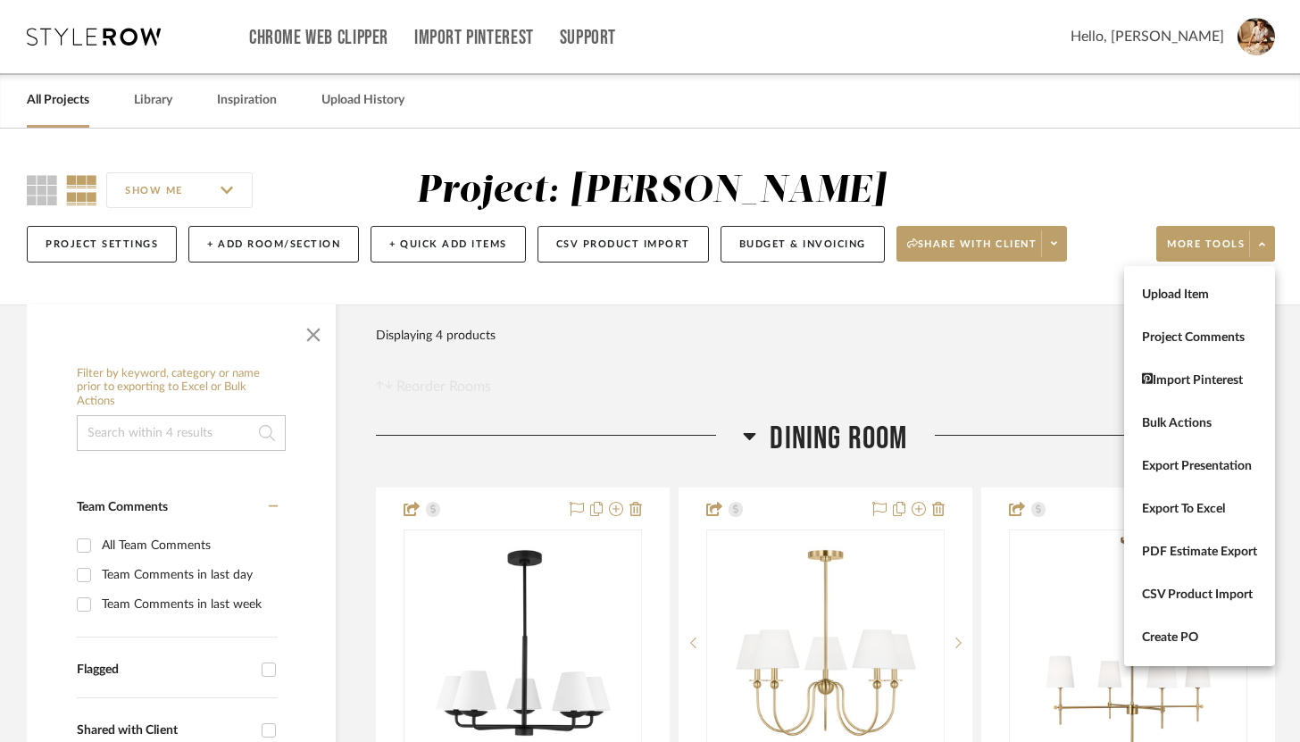
click at [678, 244] on div at bounding box center [650, 371] width 1300 height 742
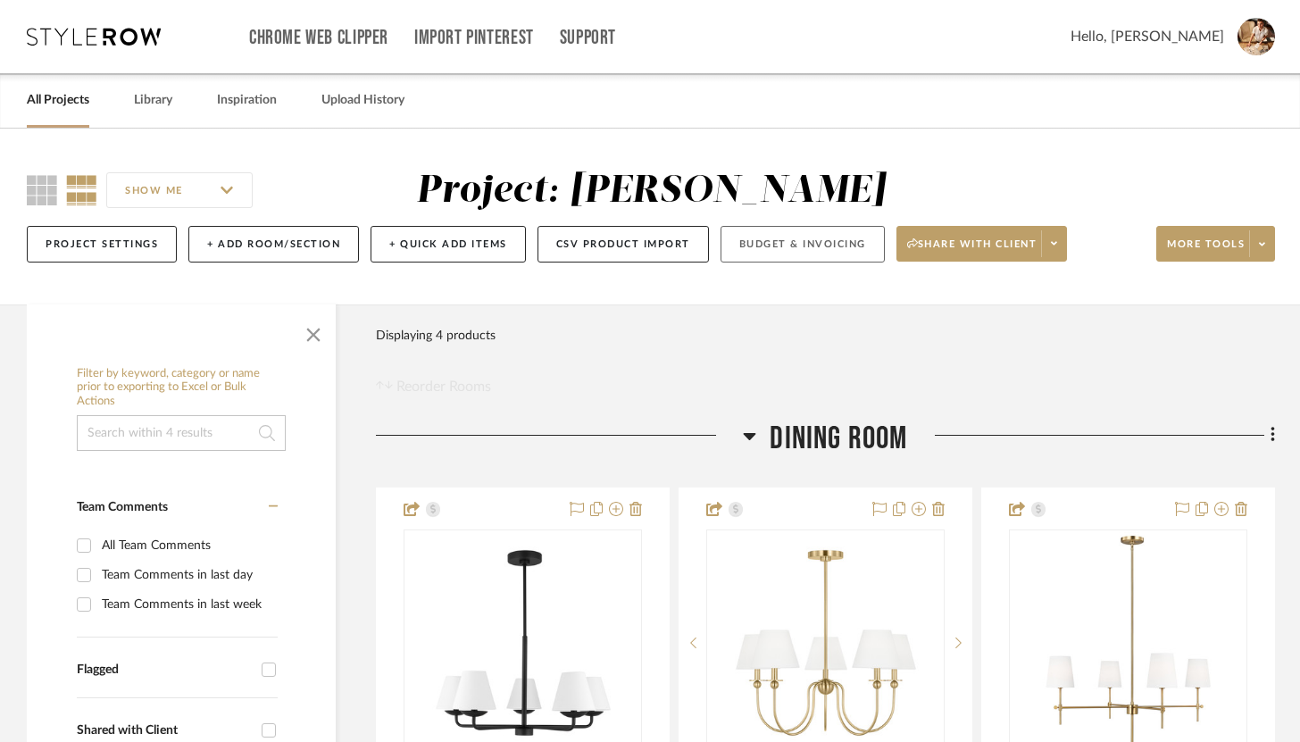
click at [782, 248] on button "Budget & Invoicing" at bounding box center [803, 244] width 164 height 37
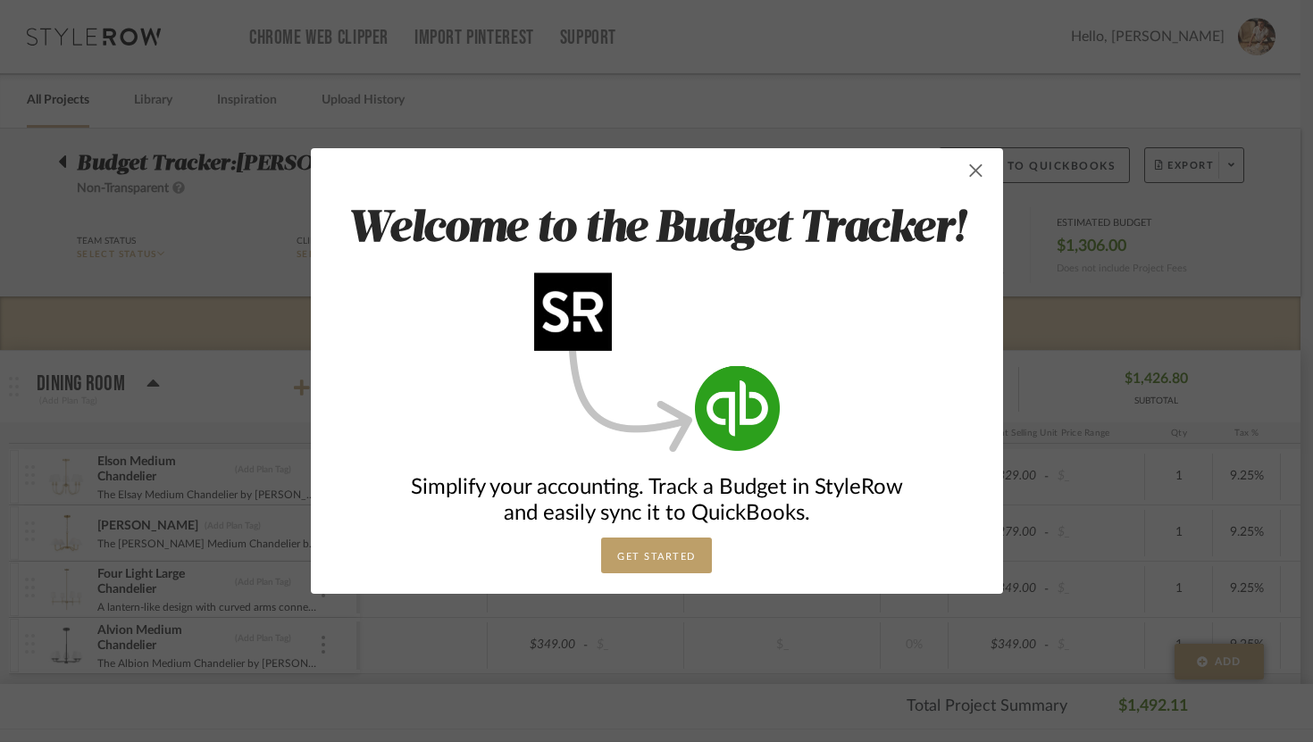
click at [967, 179] on span "button" at bounding box center [976, 171] width 36 height 36
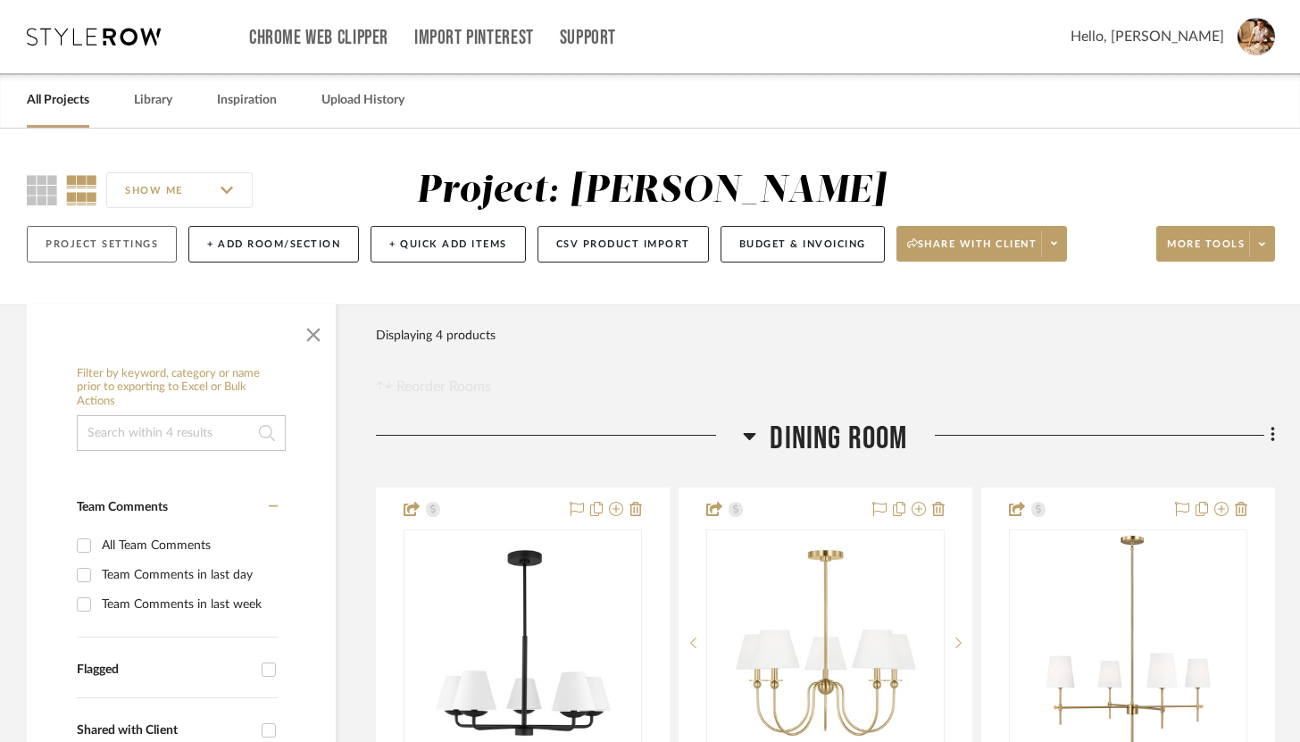
click at [149, 246] on button "Project Settings" at bounding box center [102, 244] width 150 height 37
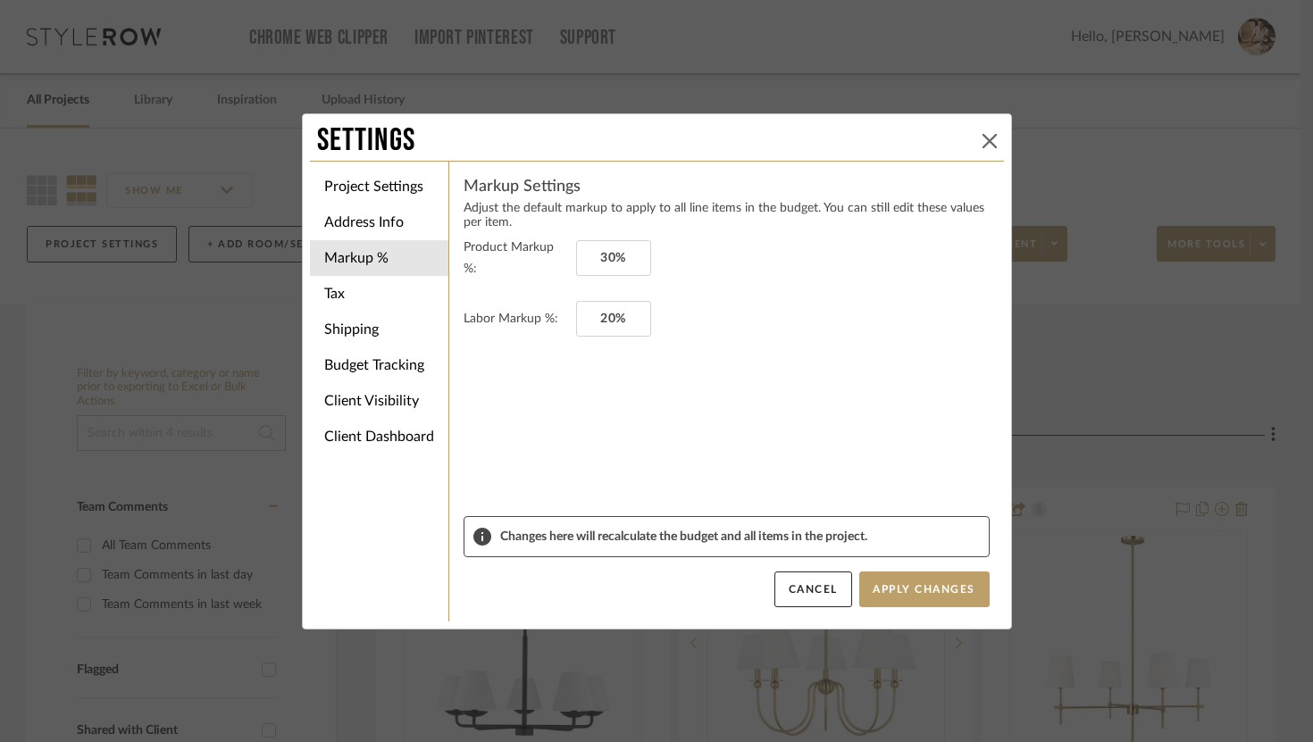
click at [982, 142] on icon at bounding box center [989, 141] width 14 height 14
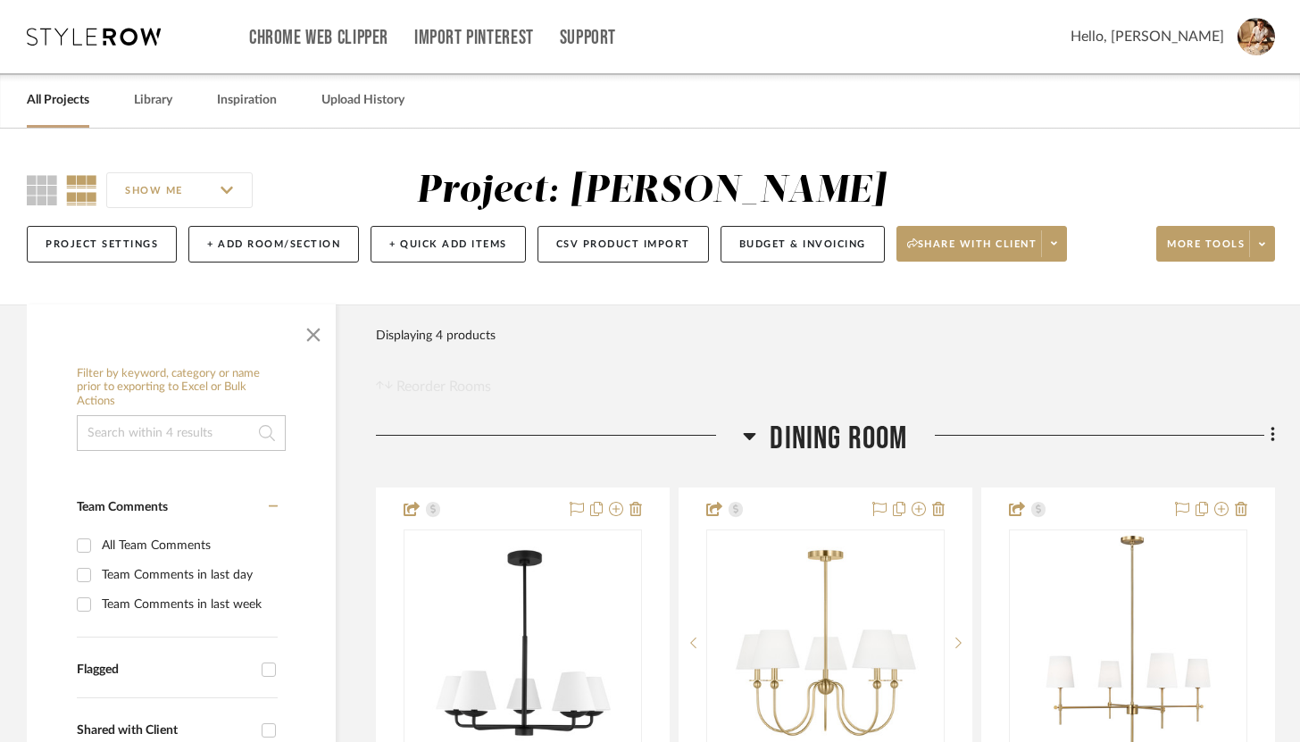
click at [93, 43] on icon at bounding box center [94, 37] width 134 height 18
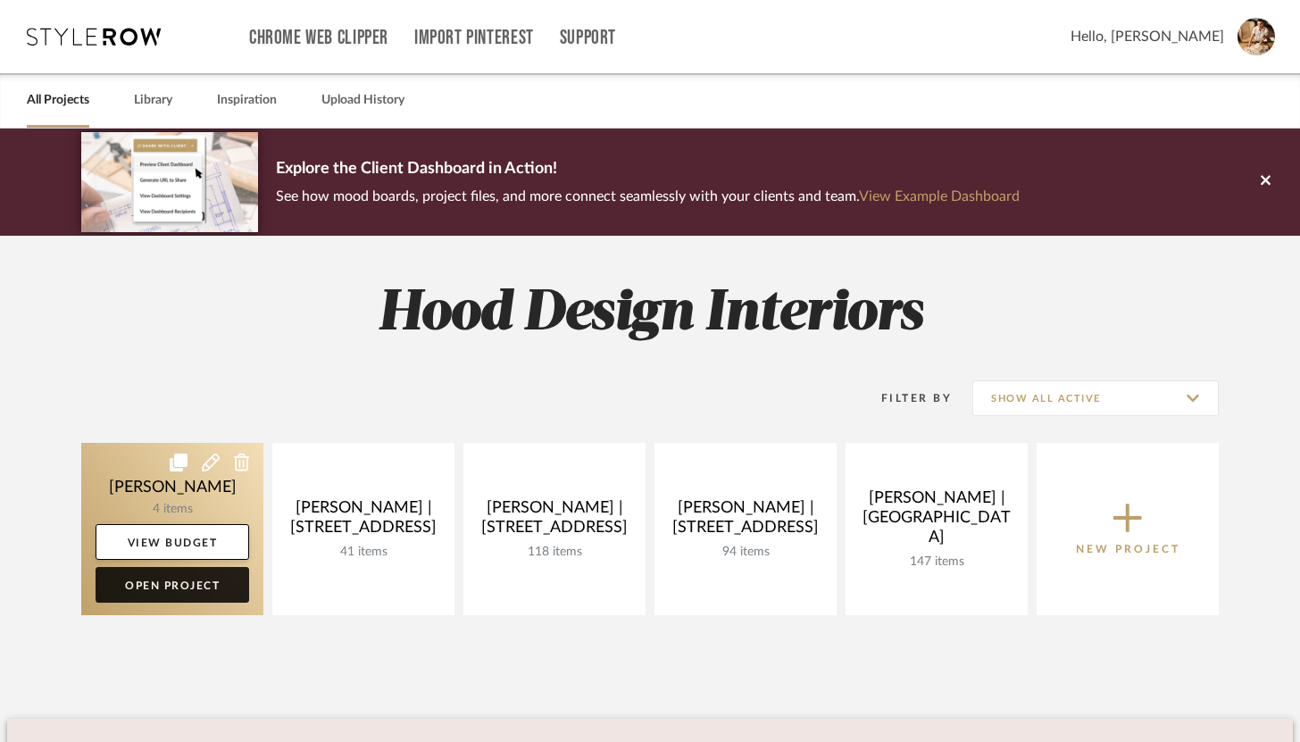
click at [209, 585] on link "Open Project" at bounding box center [173, 585] width 154 height 36
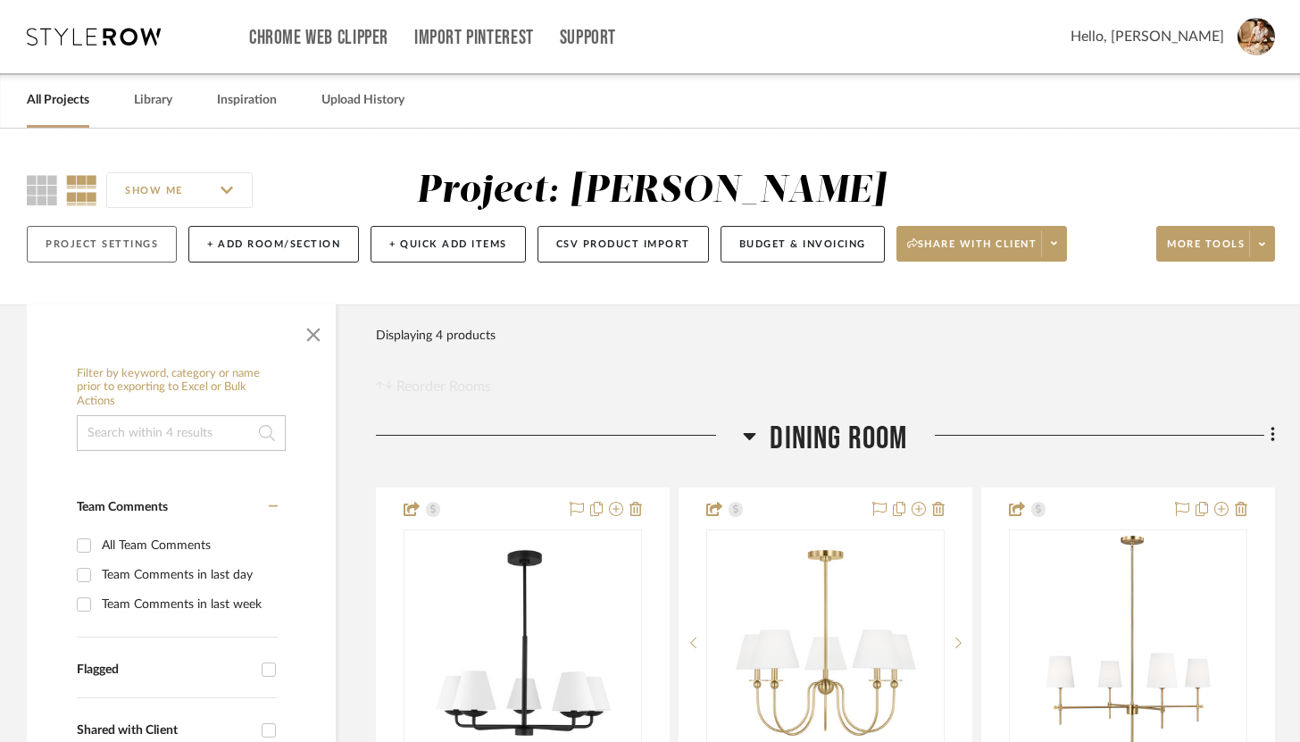
click at [145, 250] on button "Project Settings" at bounding box center [102, 244] width 150 height 37
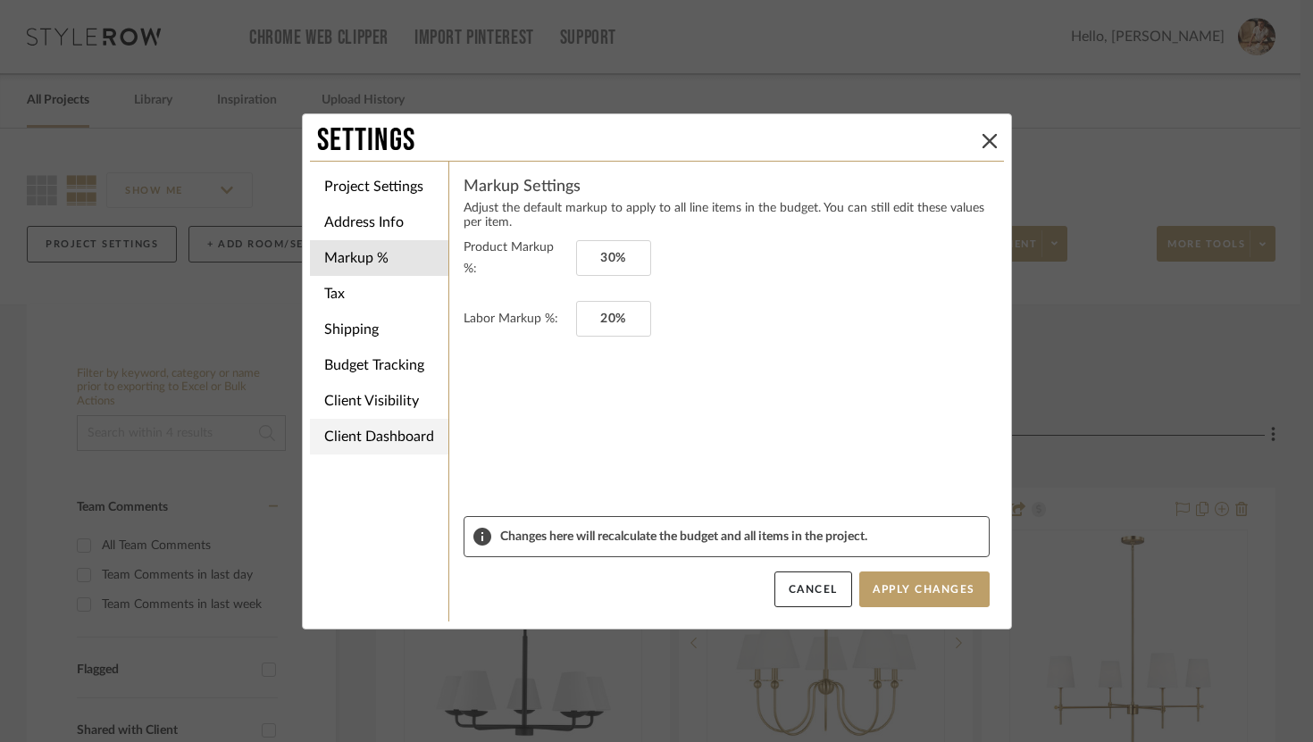
click at [381, 443] on li "Client Dashboard" at bounding box center [379, 437] width 138 height 36
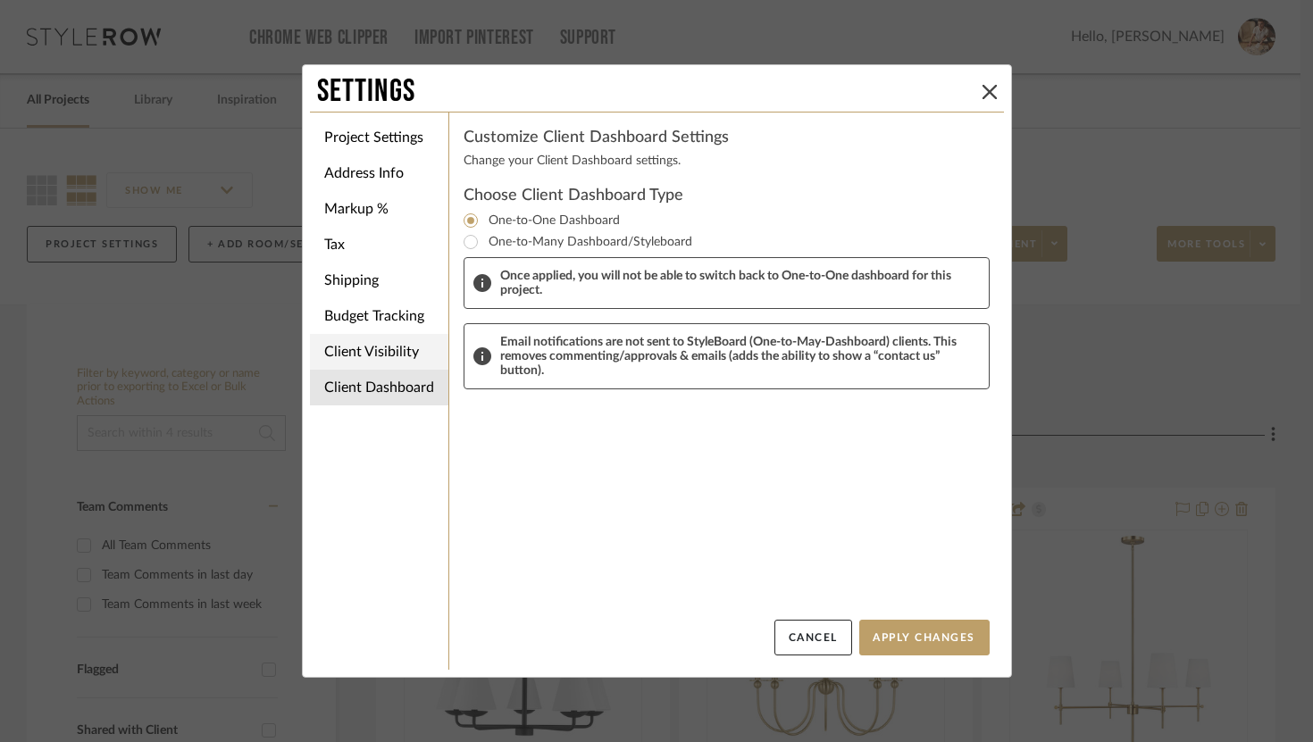
click at [385, 359] on li "Client Visibility" at bounding box center [379, 352] width 138 height 36
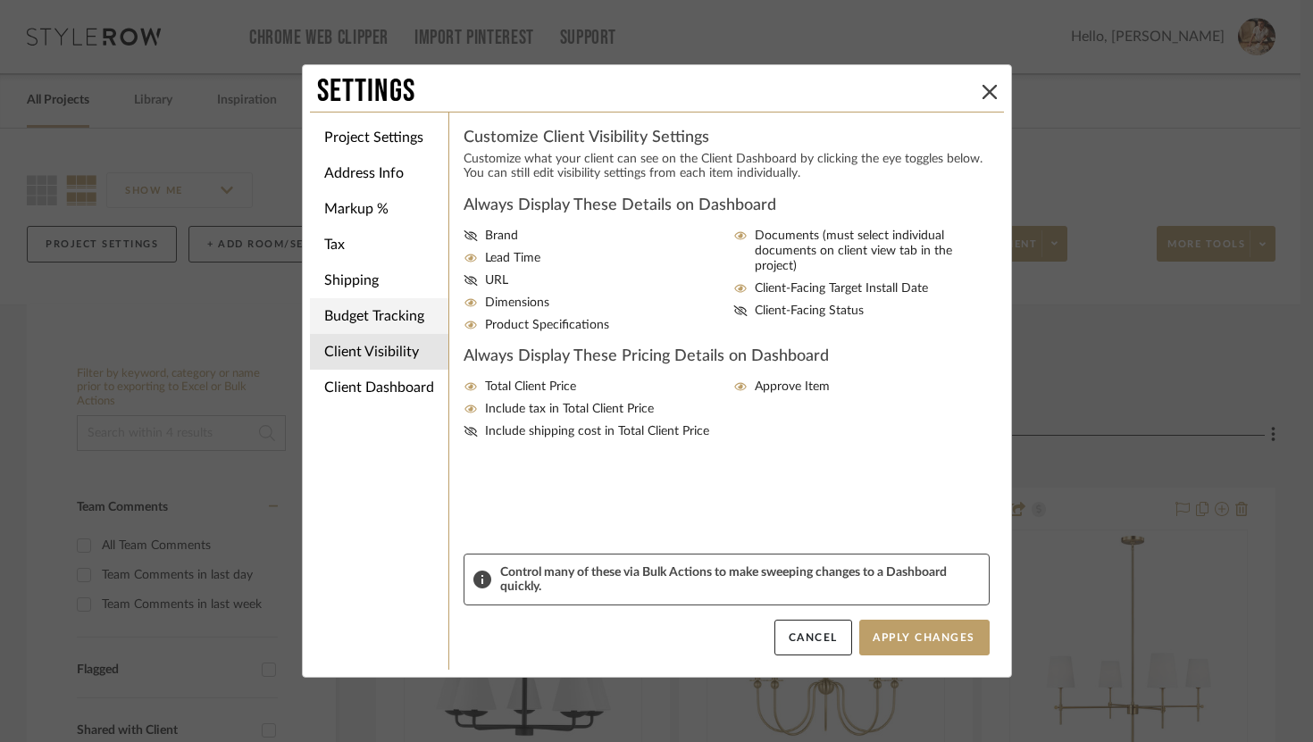
click at [390, 330] on li "Budget Tracking" at bounding box center [379, 316] width 138 height 36
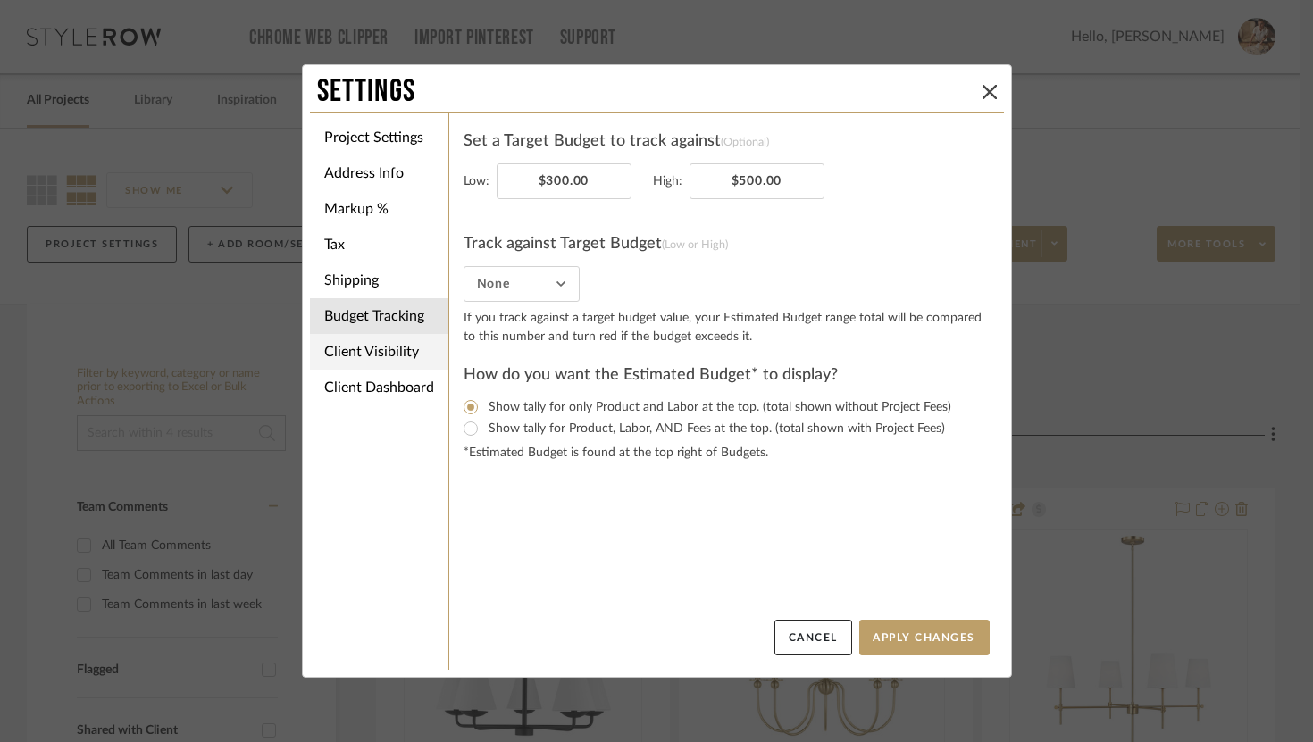
click at [388, 346] on li "Client Visibility" at bounding box center [379, 352] width 138 height 36
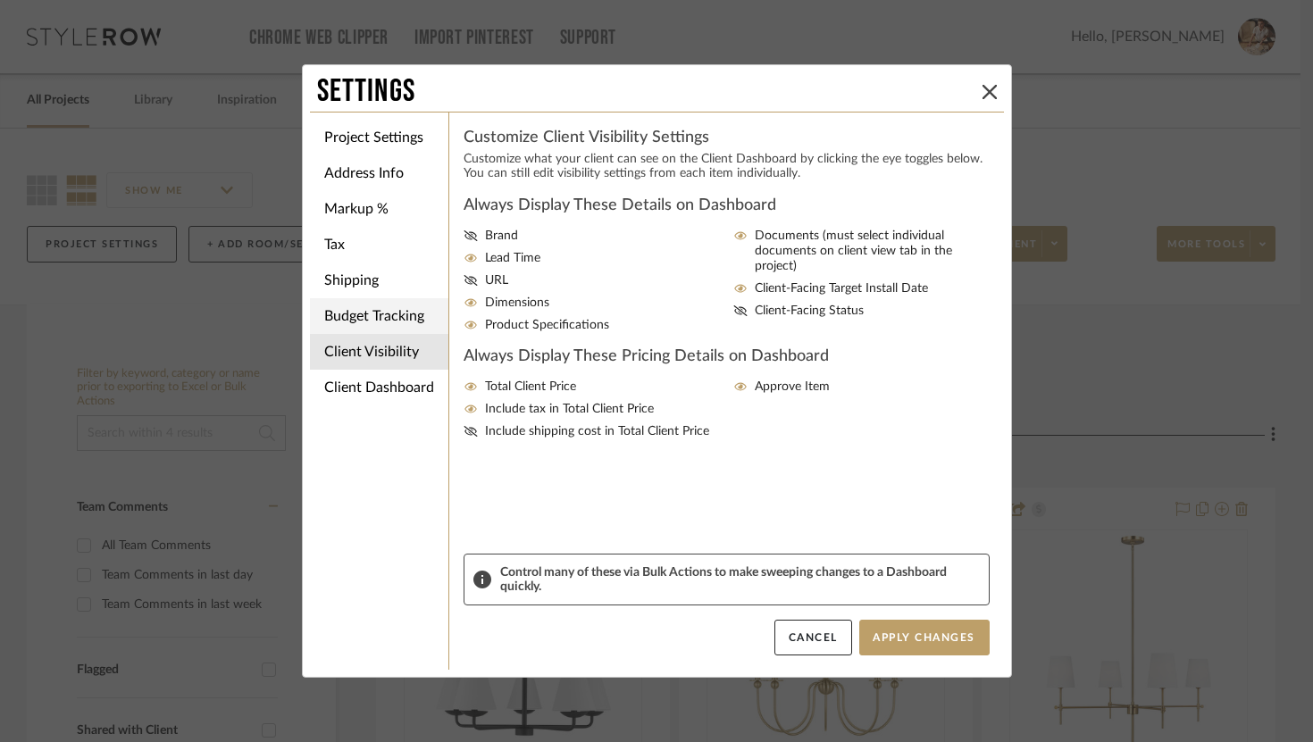
click at [391, 326] on li "Budget Tracking" at bounding box center [379, 316] width 138 height 36
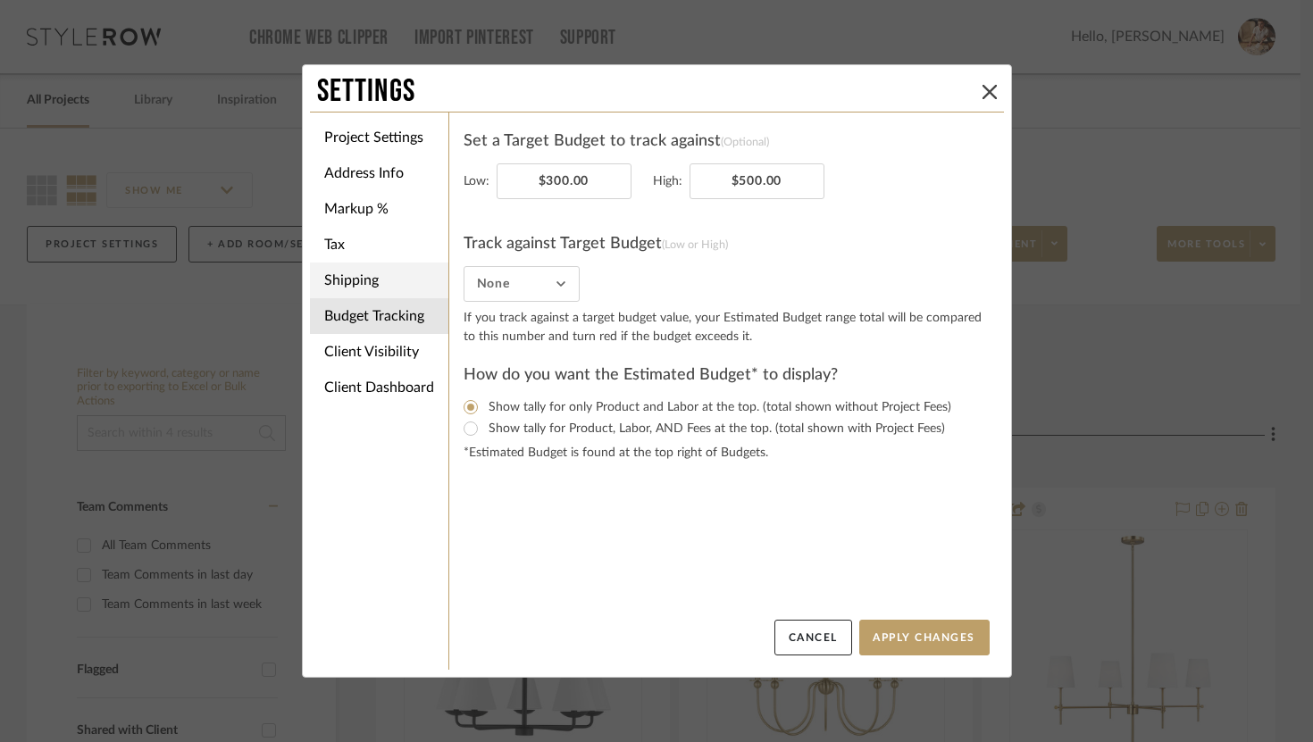
click at [373, 281] on li "Shipping" at bounding box center [379, 281] width 138 height 36
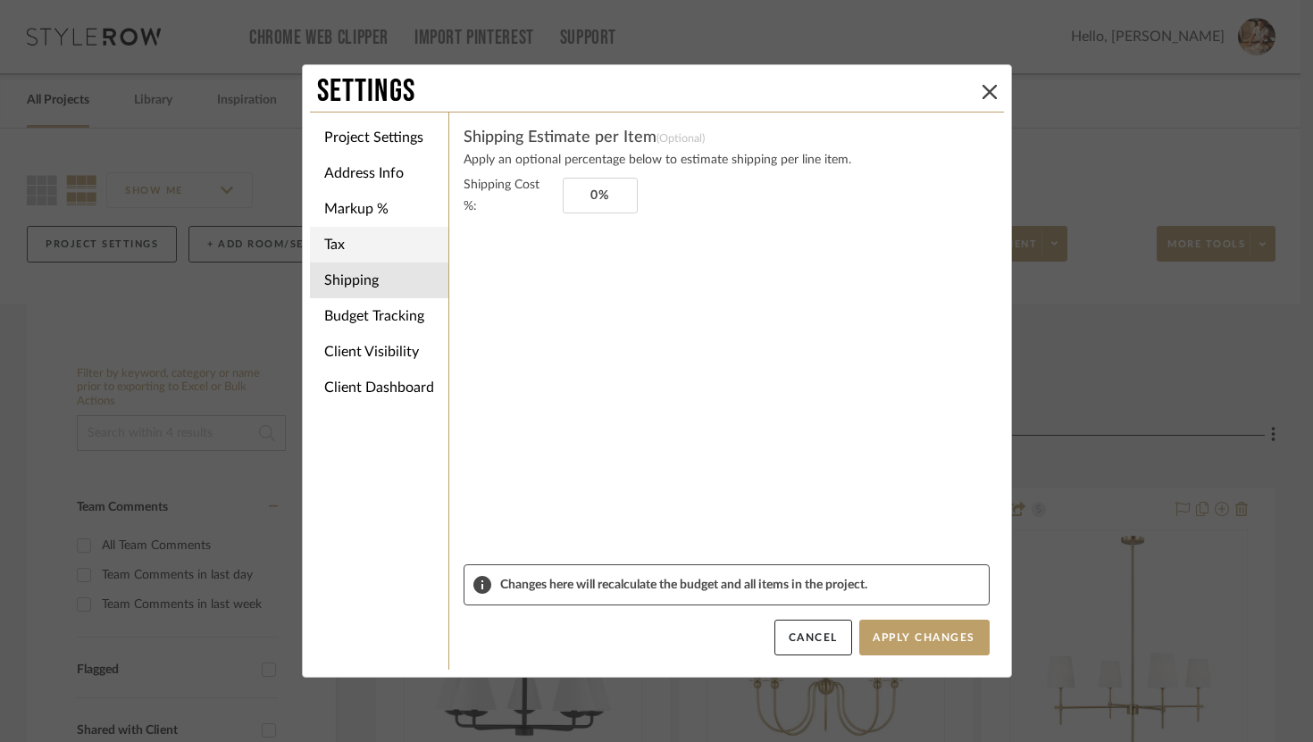
click at [371, 260] on li "Tax" at bounding box center [379, 245] width 138 height 36
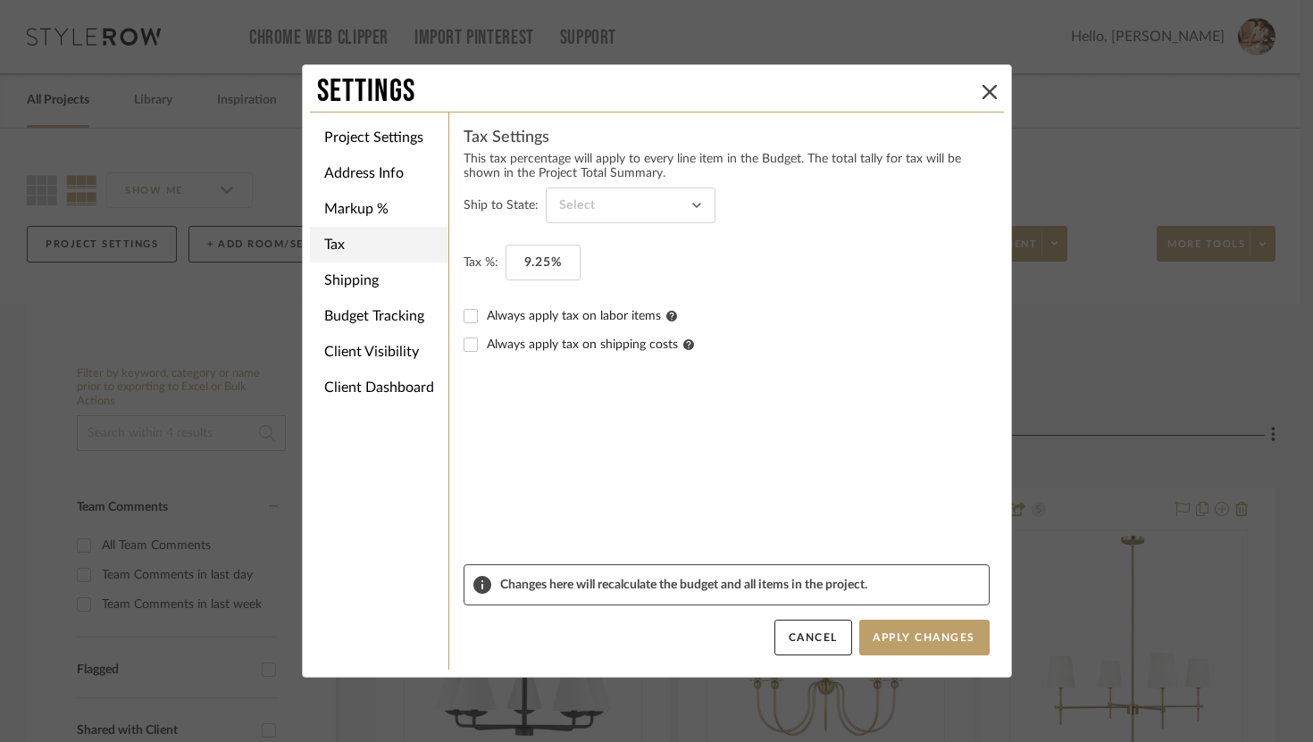
type input "[US_STATE]"
click at [373, 220] on li "Markup %" at bounding box center [379, 209] width 138 height 36
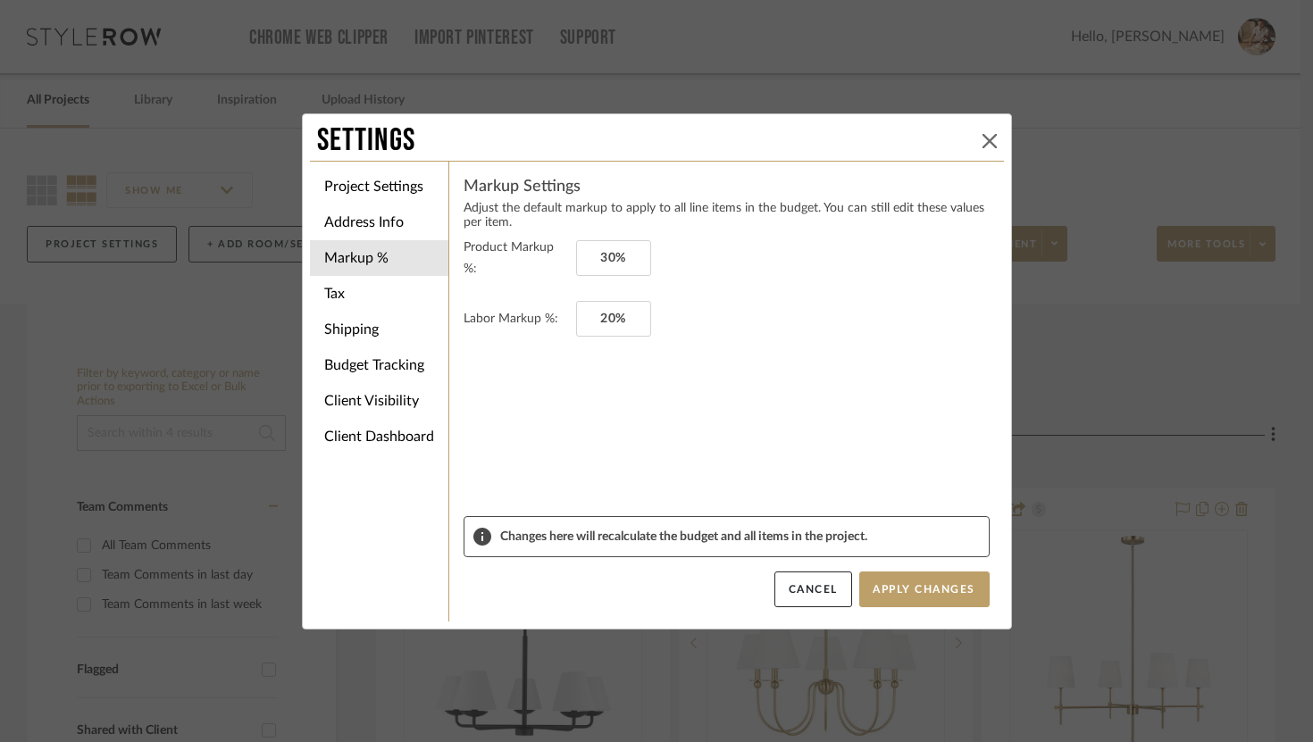
click at [982, 144] on icon at bounding box center [989, 141] width 14 height 14
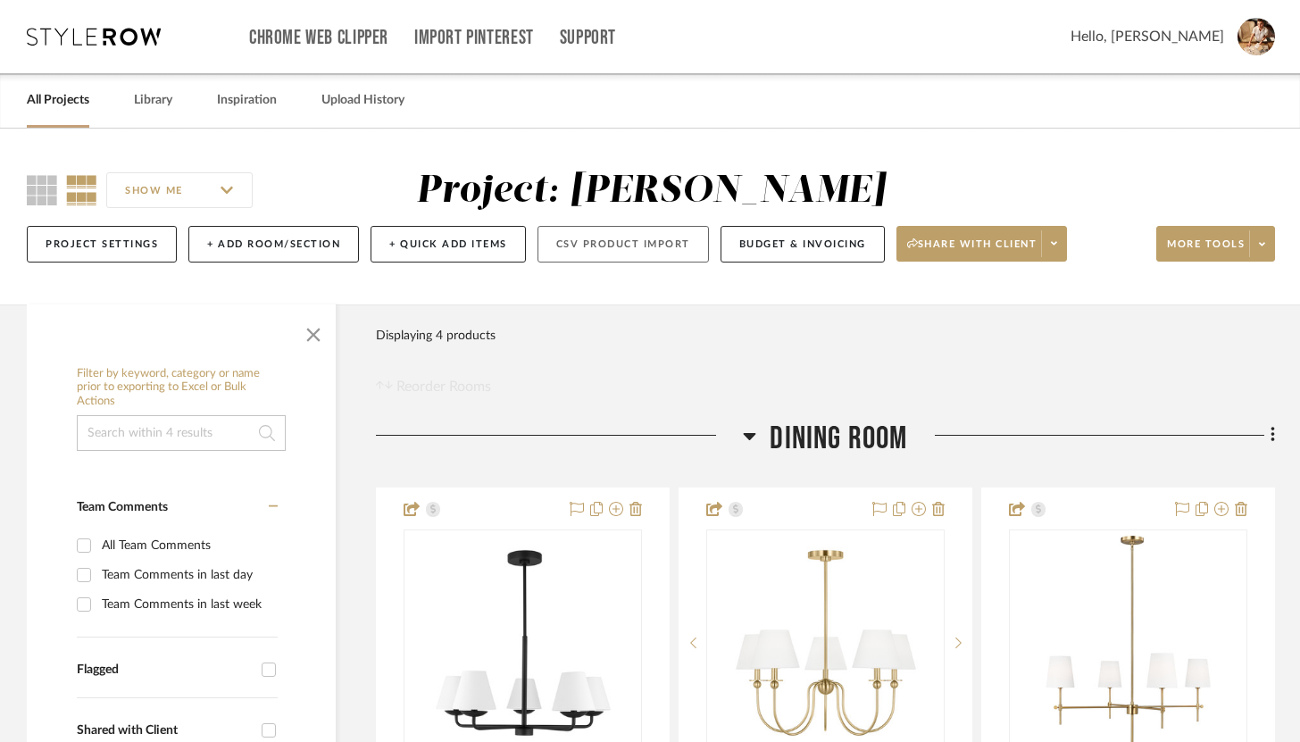
click at [609, 243] on button "CSV Product Import" at bounding box center [623, 244] width 171 height 37
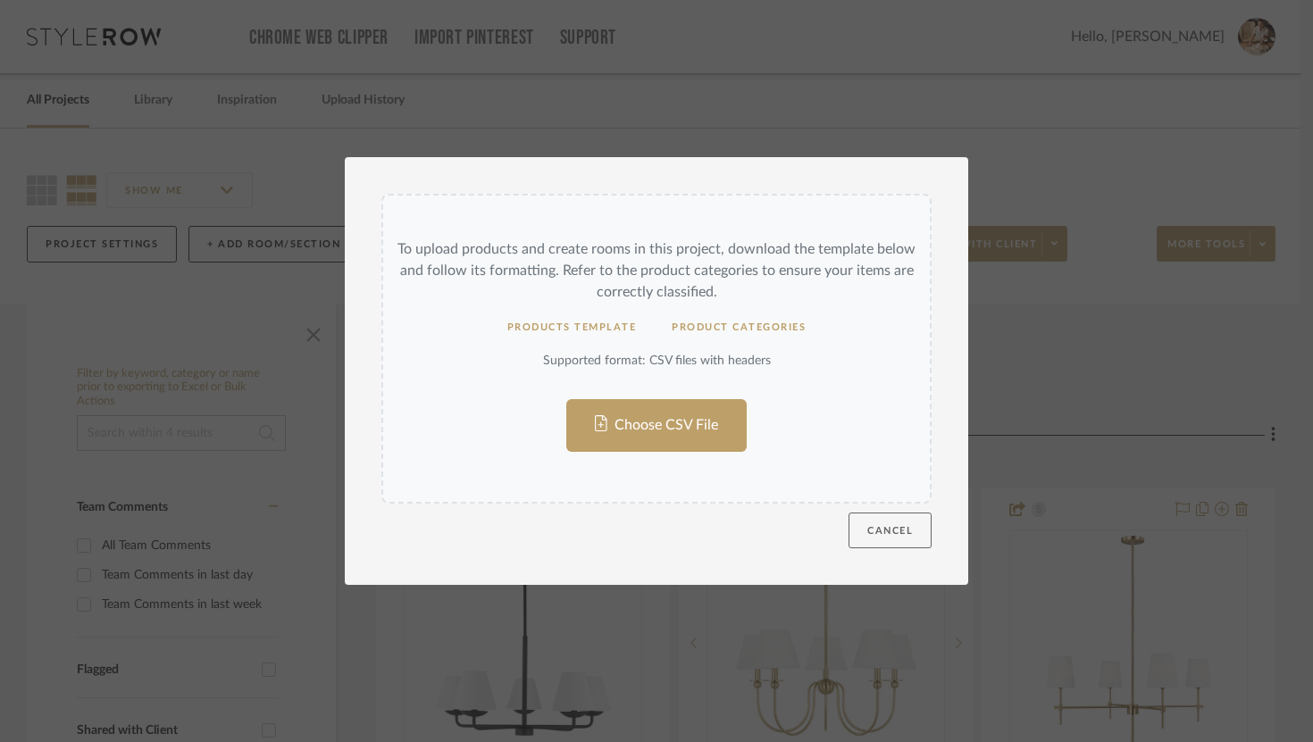
click at [882, 513] on button "Cancel" at bounding box center [889, 531] width 83 height 36
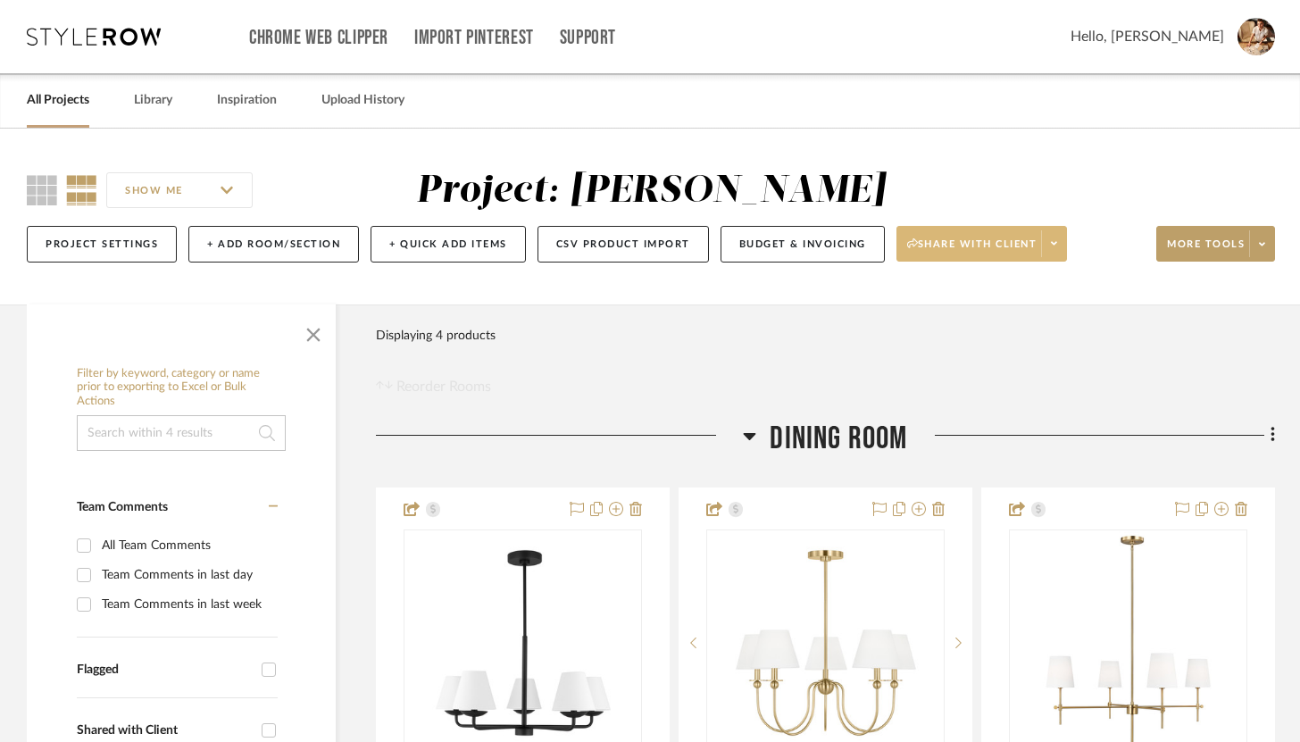
click at [1018, 247] on span "Share with client" at bounding box center [972, 251] width 130 height 27
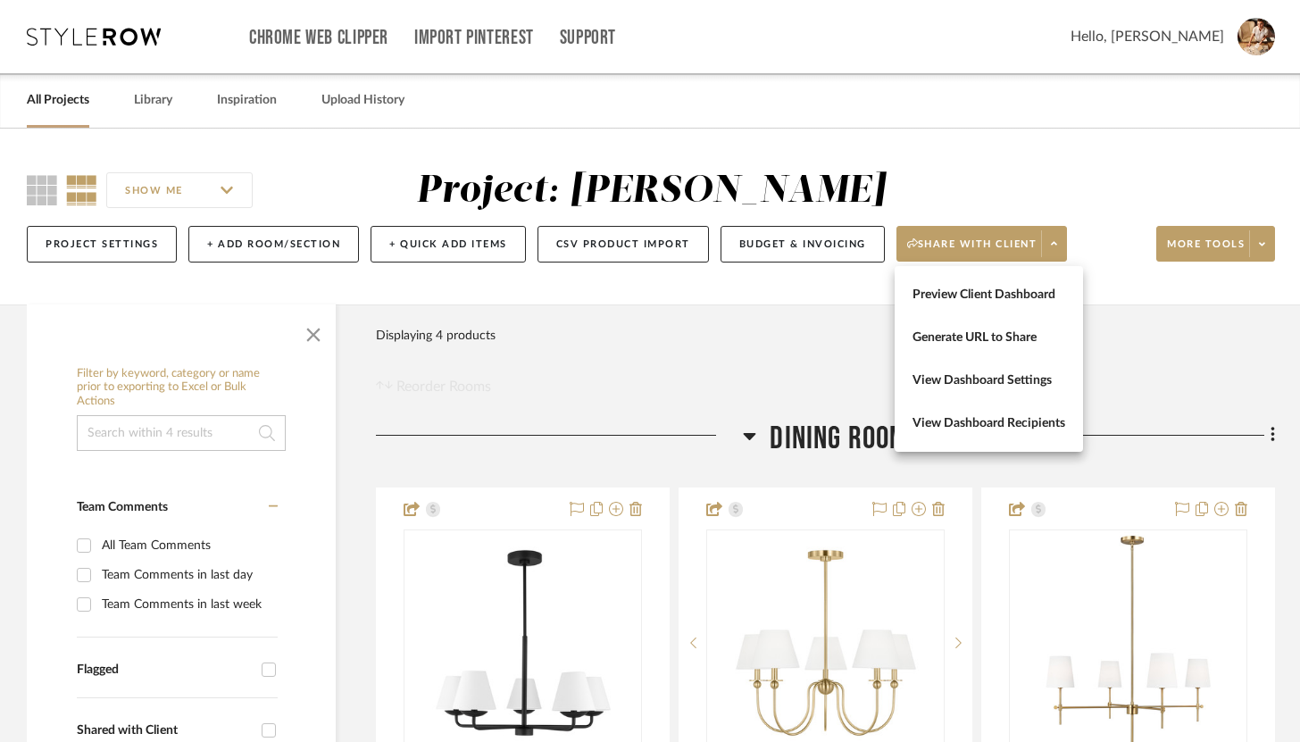
click at [1233, 256] on div at bounding box center [650, 371] width 1300 height 742
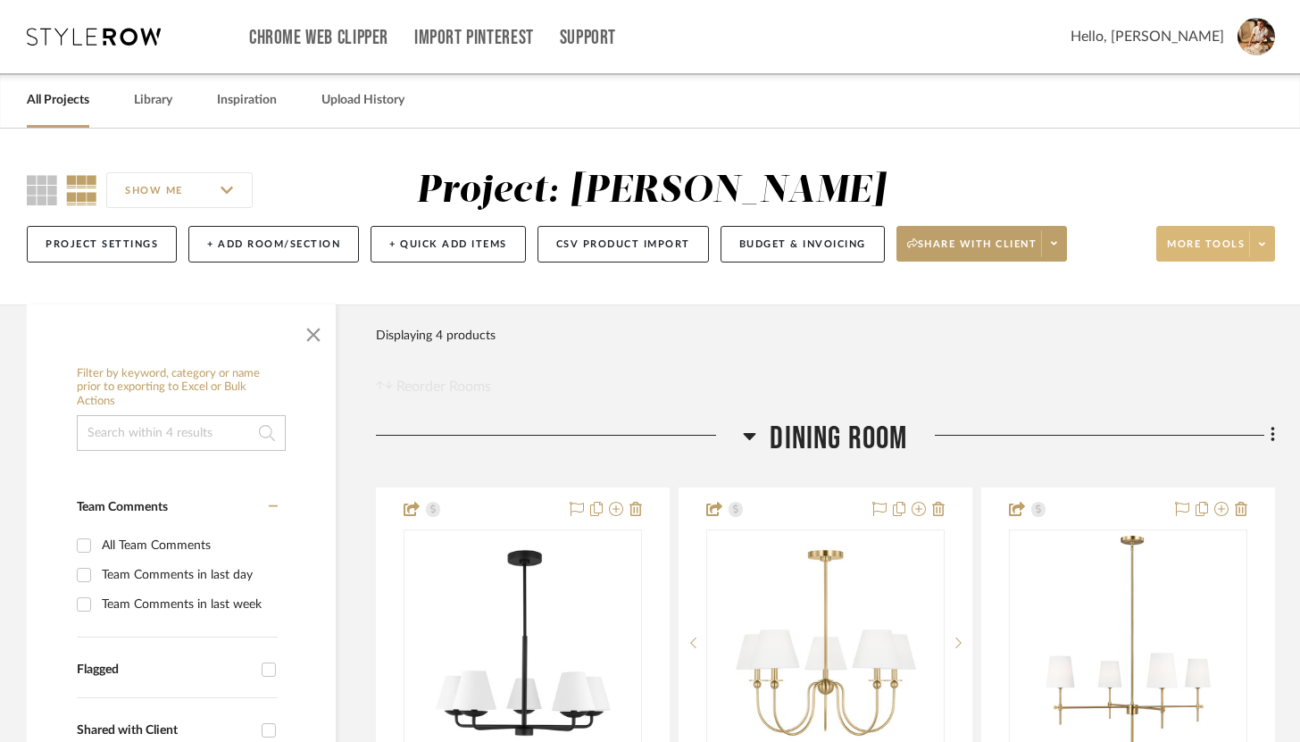
click at [1233, 252] on span "More tools" at bounding box center [1206, 251] width 78 height 27
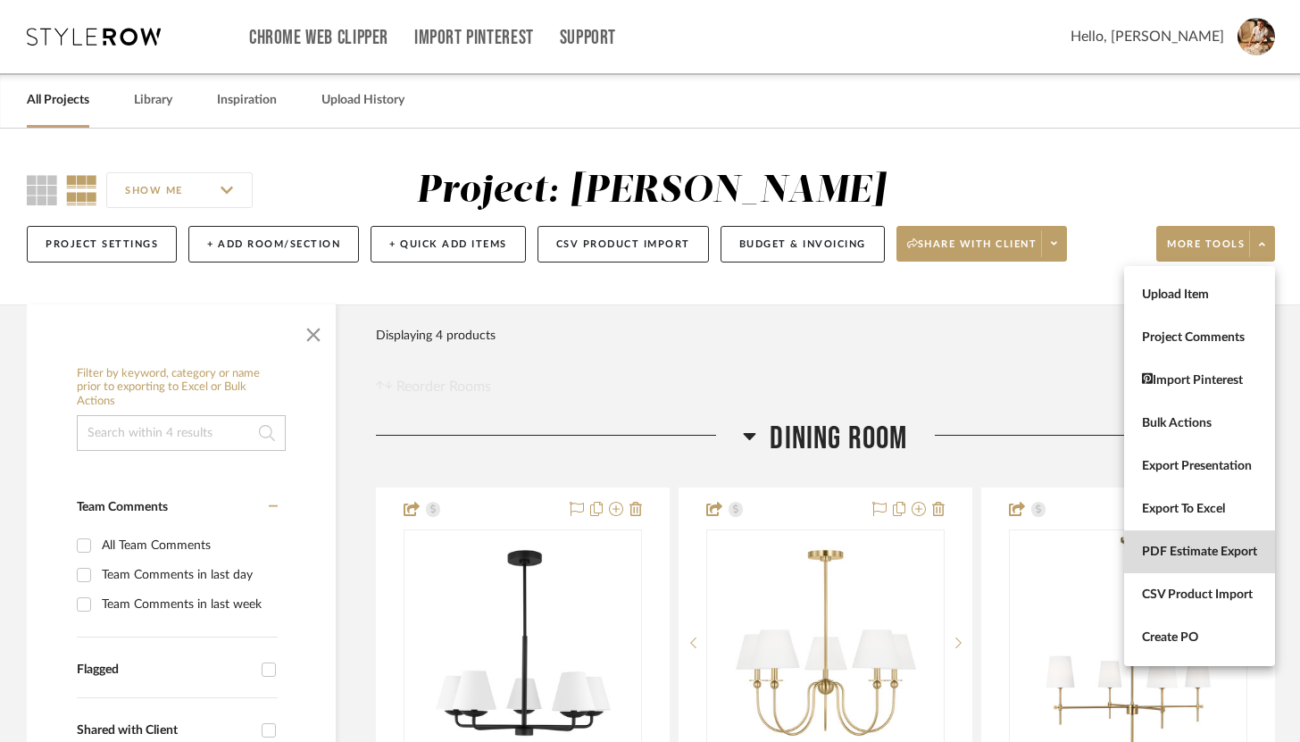
click at [1190, 551] on span "PDF Estimate Export" at bounding box center [1199, 552] width 115 height 15
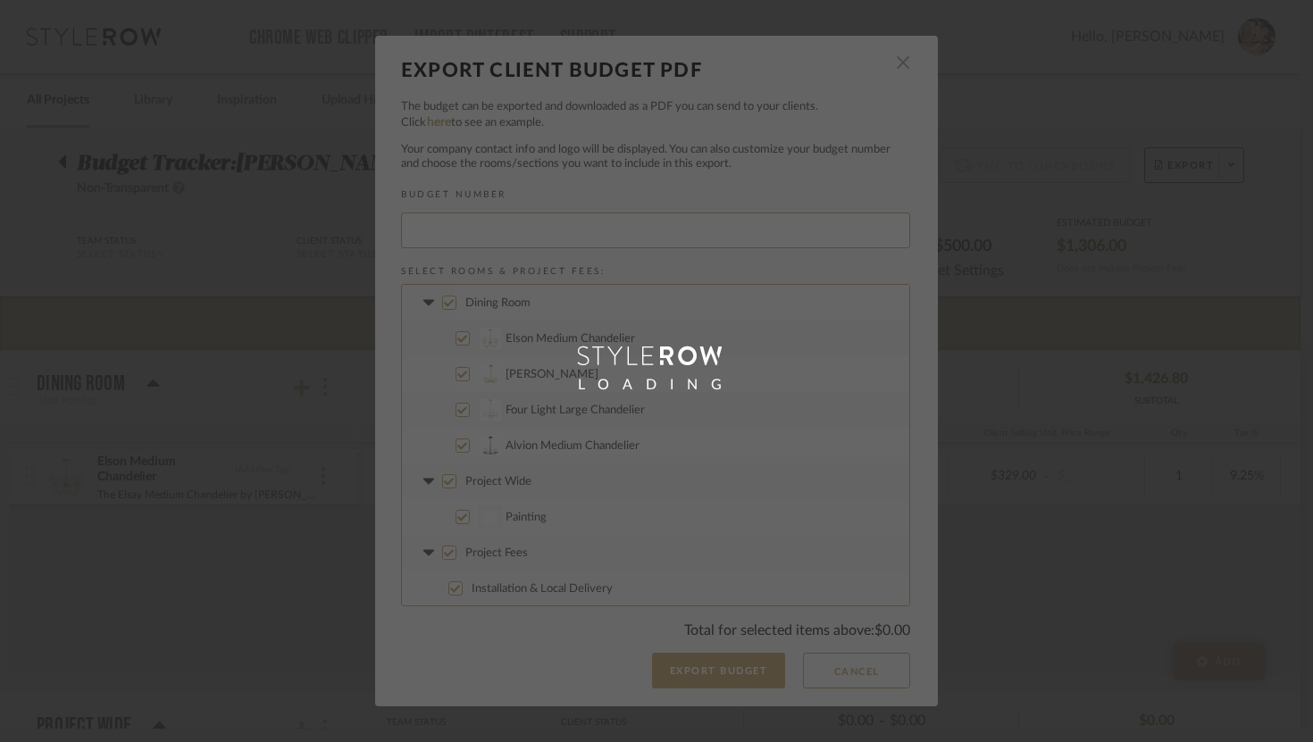
type input "ANNABU-001"
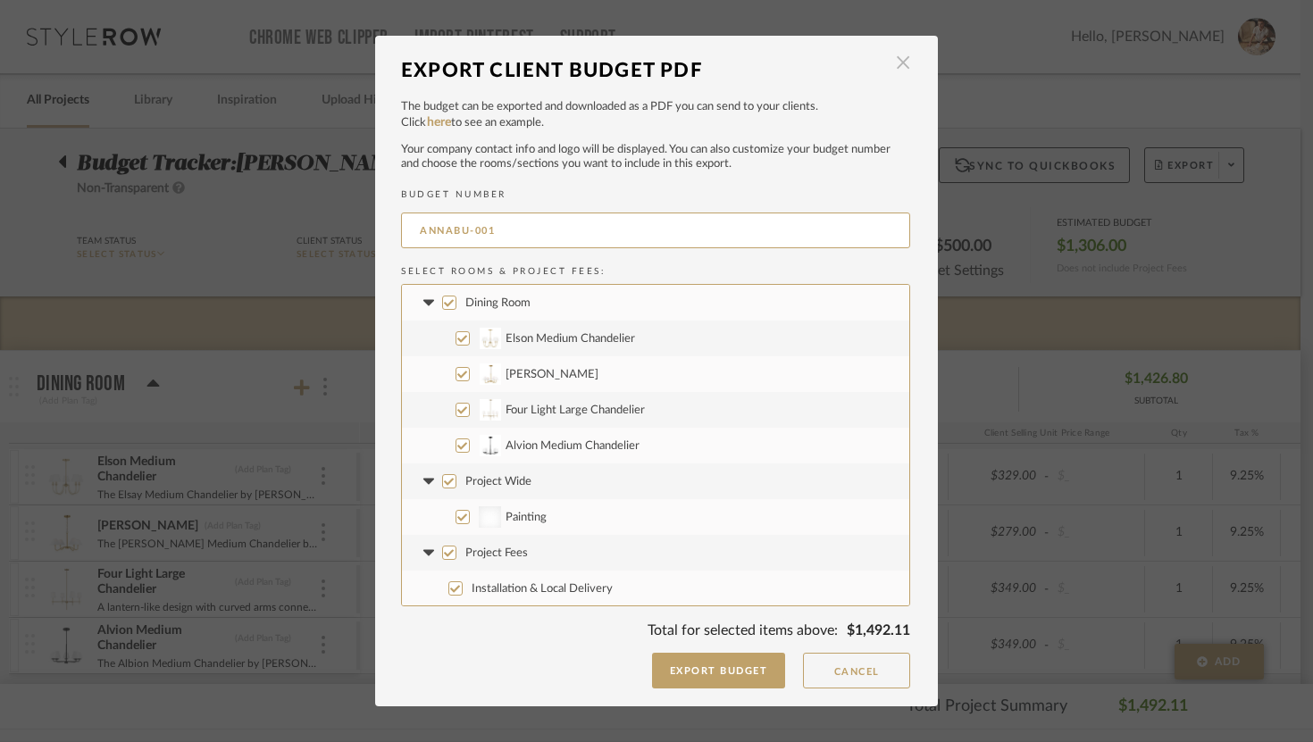
click at [902, 66] on span "button" at bounding box center [903, 64] width 36 height 36
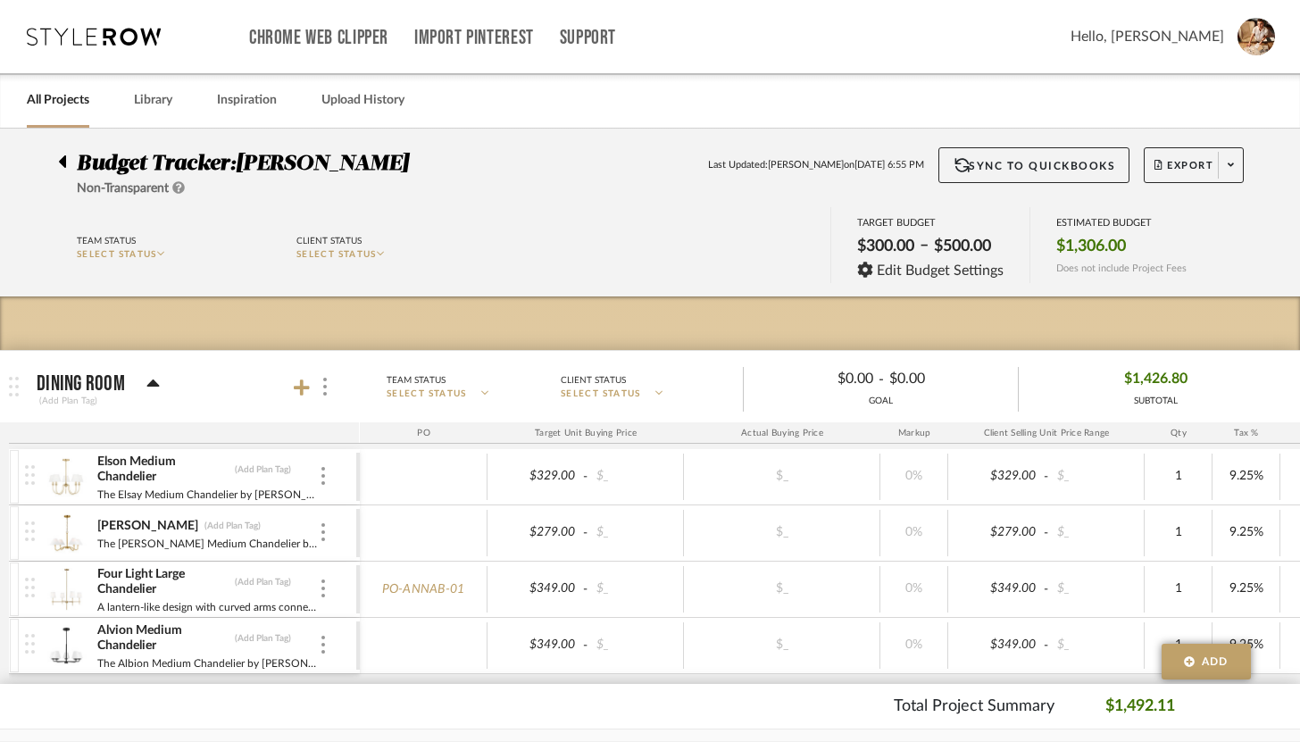
click at [66, 158] on div at bounding box center [67, 157] width 19 height 21
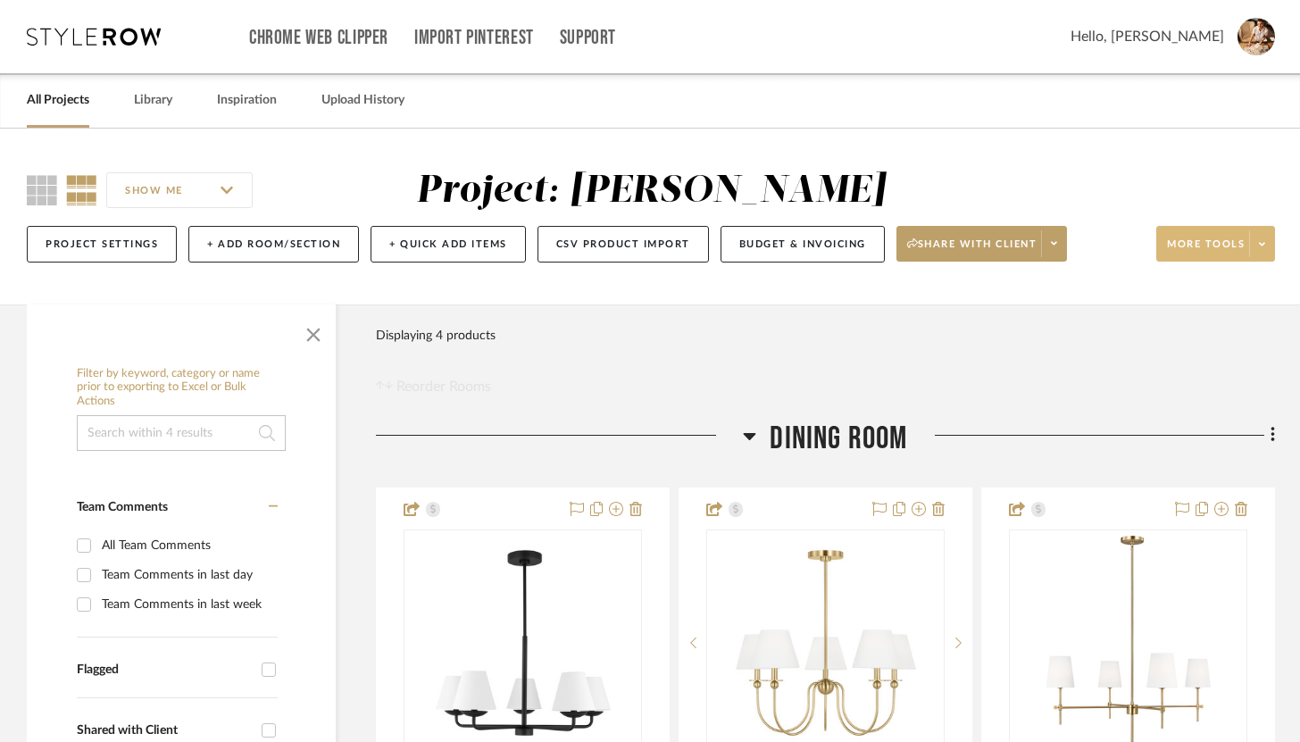
click at [1257, 237] on span at bounding box center [1261, 243] width 25 height 27
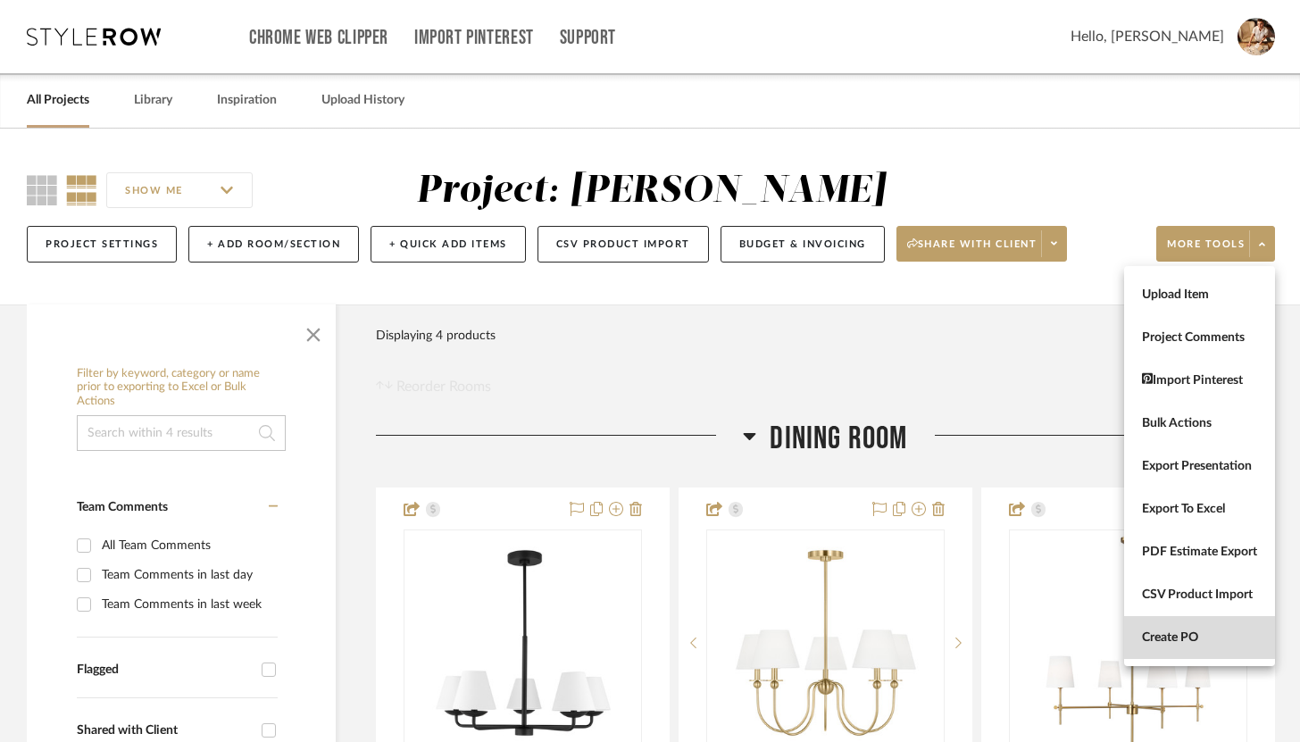
click at [1197, 625] on button "Create PO" at bounding box center [1199, 637] width 151 height 43
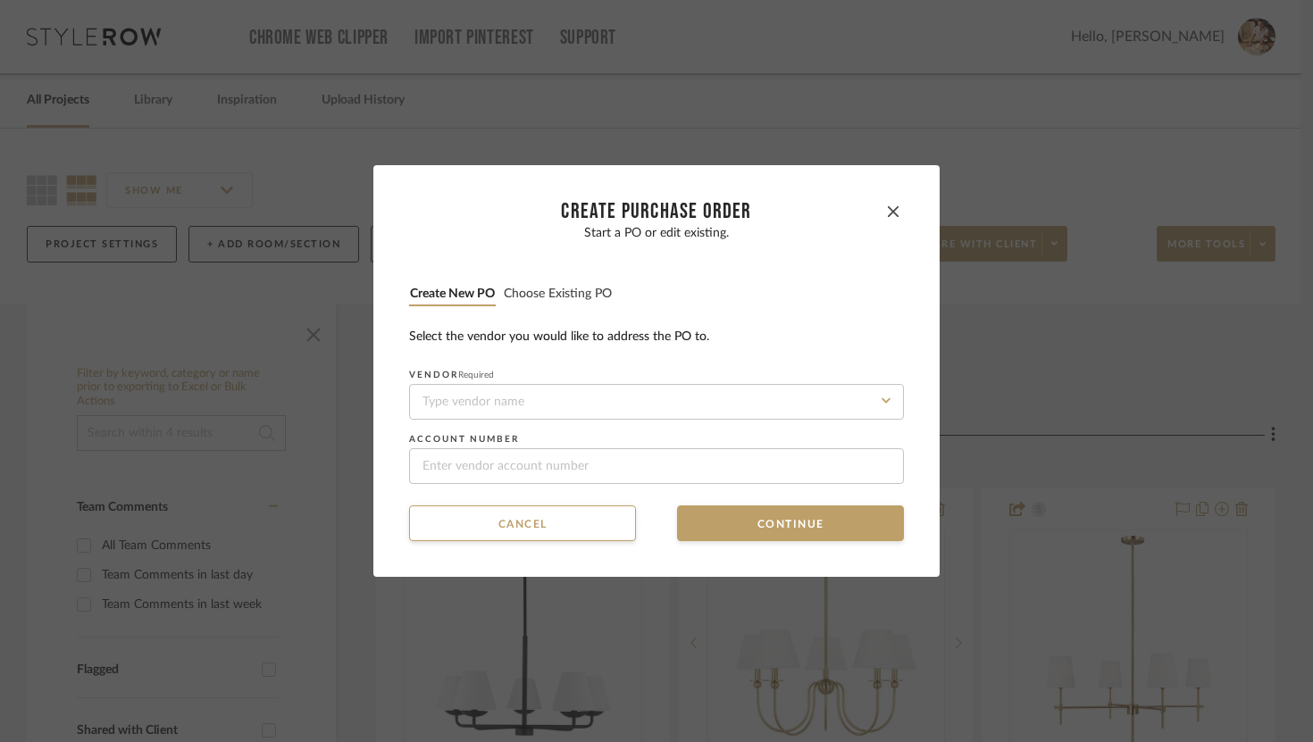
click at [664, 236] on p "Start a PO or edit existing." at bounding box center [656, 233] width 495 height 15
click at [560, 301] on button "Choose existing PO" at bounding box center [558, 294] width 110 height 17
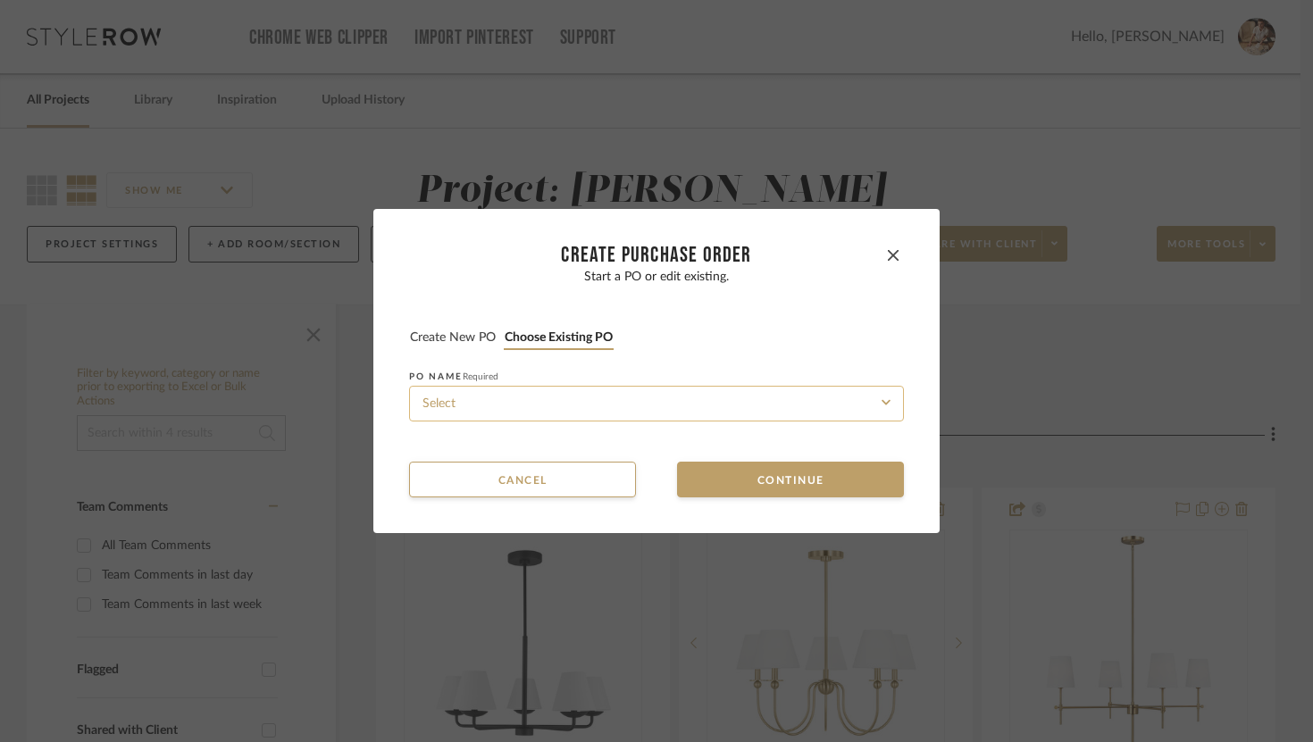
click at [541, 403] on input at bounding box center [656, 404] width 495 height 36
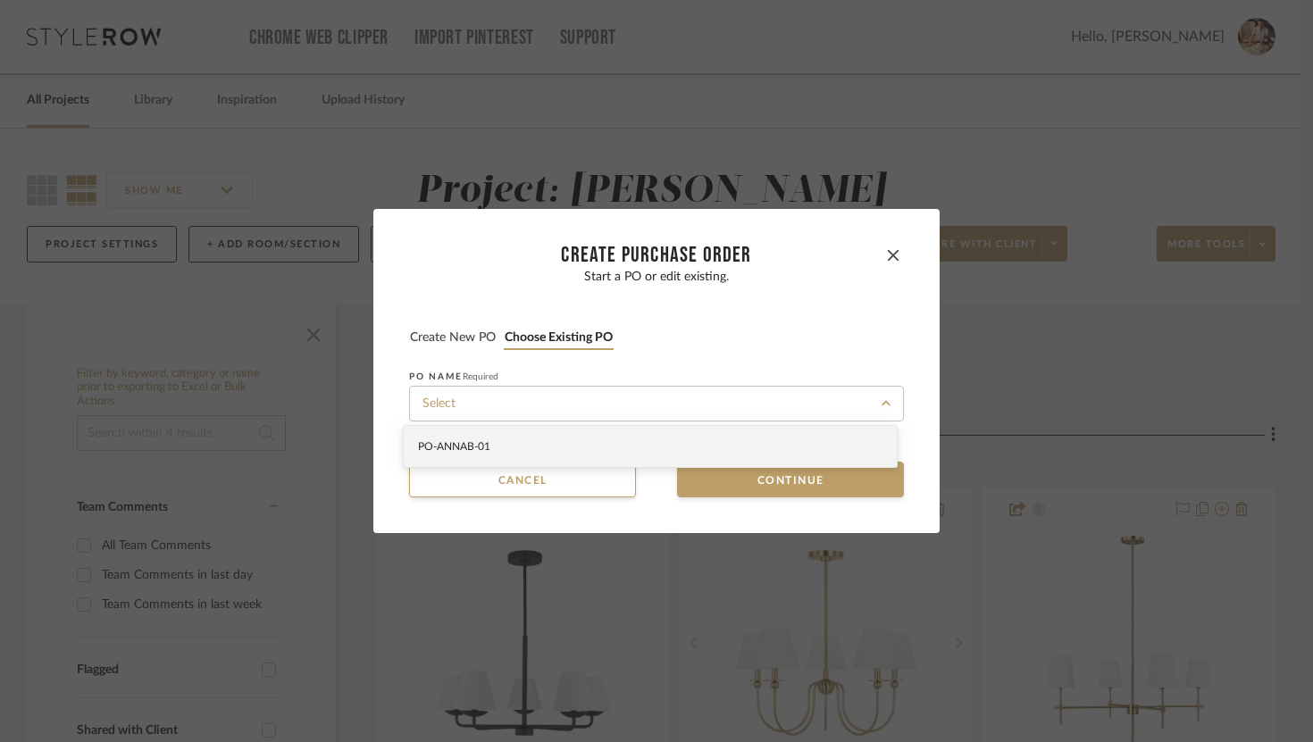
click at [530, 445] on div "PO-ANNAB-01" at bounding box center [650, 446] width 493 height 41
type input "PO-ANNAB-01"
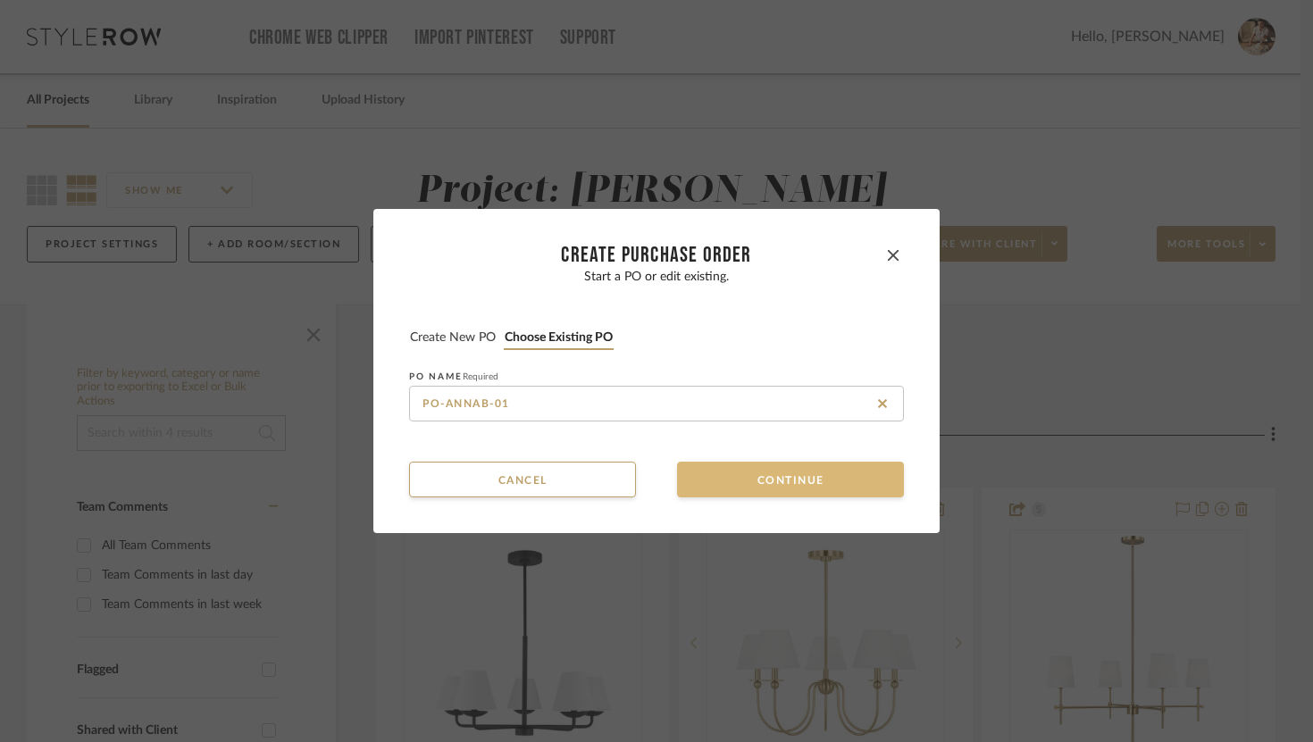
click at [751, 472] on button "Continue" at bounding box center [790, 480] width 227 height 36
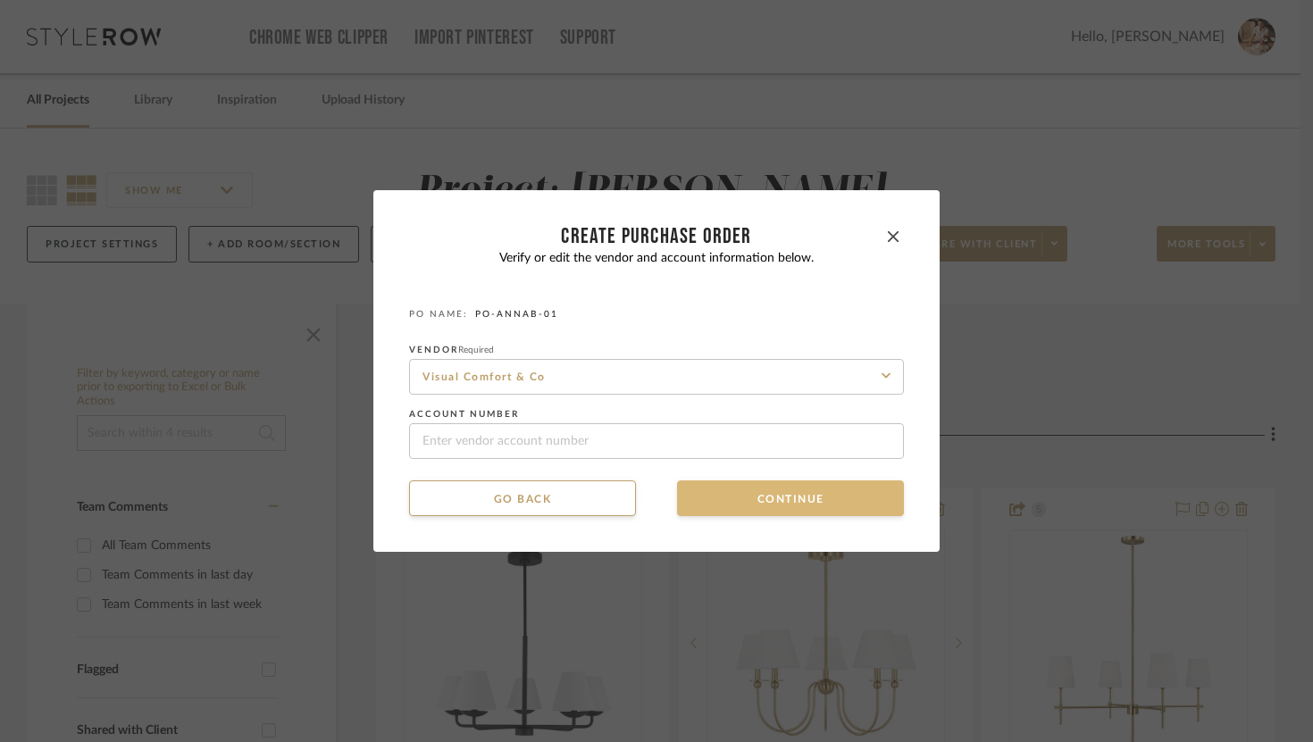
click at [760, 496] on button "Continue" at bounding box center [790, 498] width 227 height 36
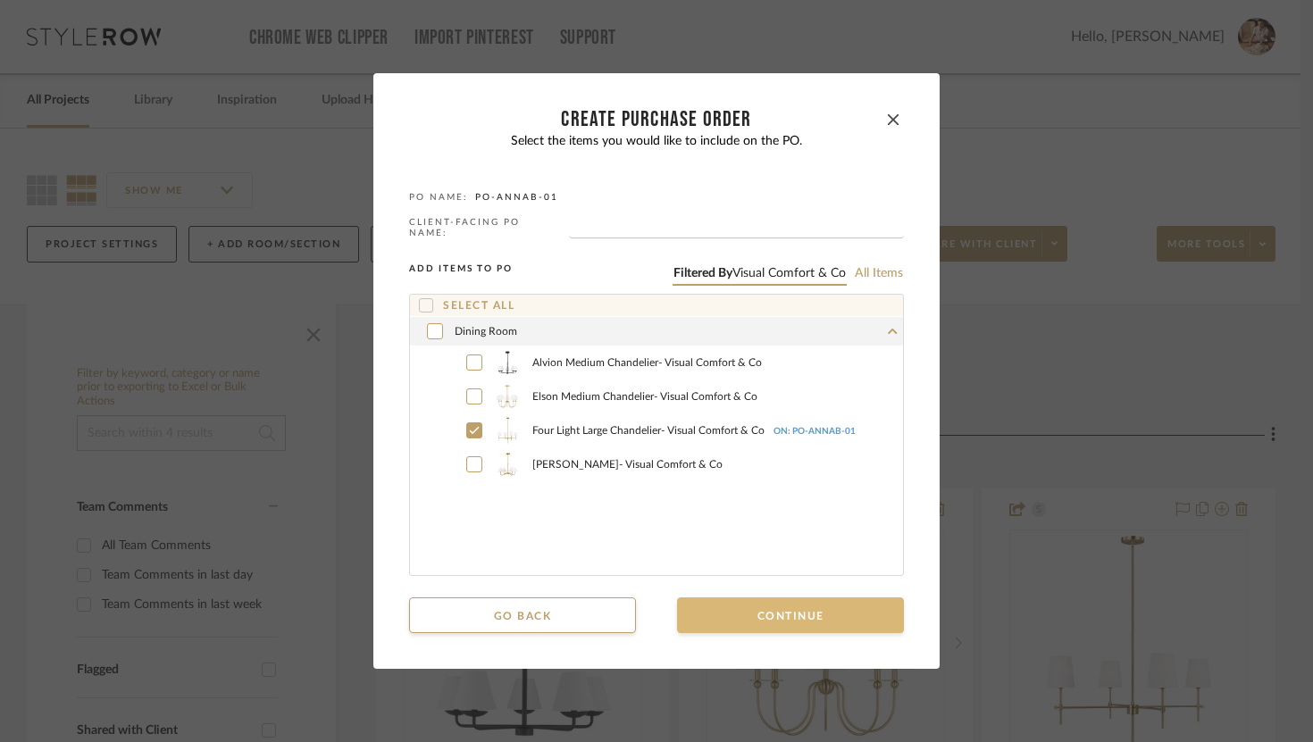
click at [788, 597] on button "Continue" at bounding box center [790, 615] width 227 height 36
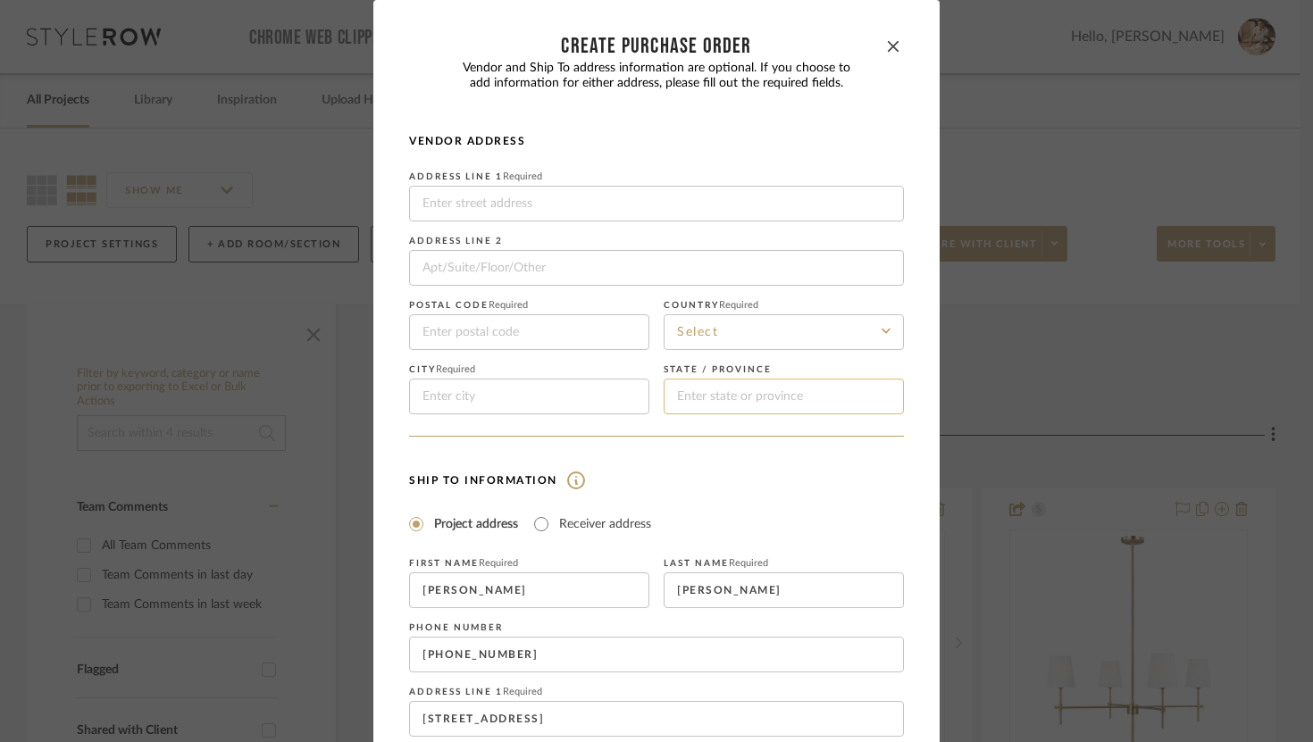
scroll to position [281, 0]
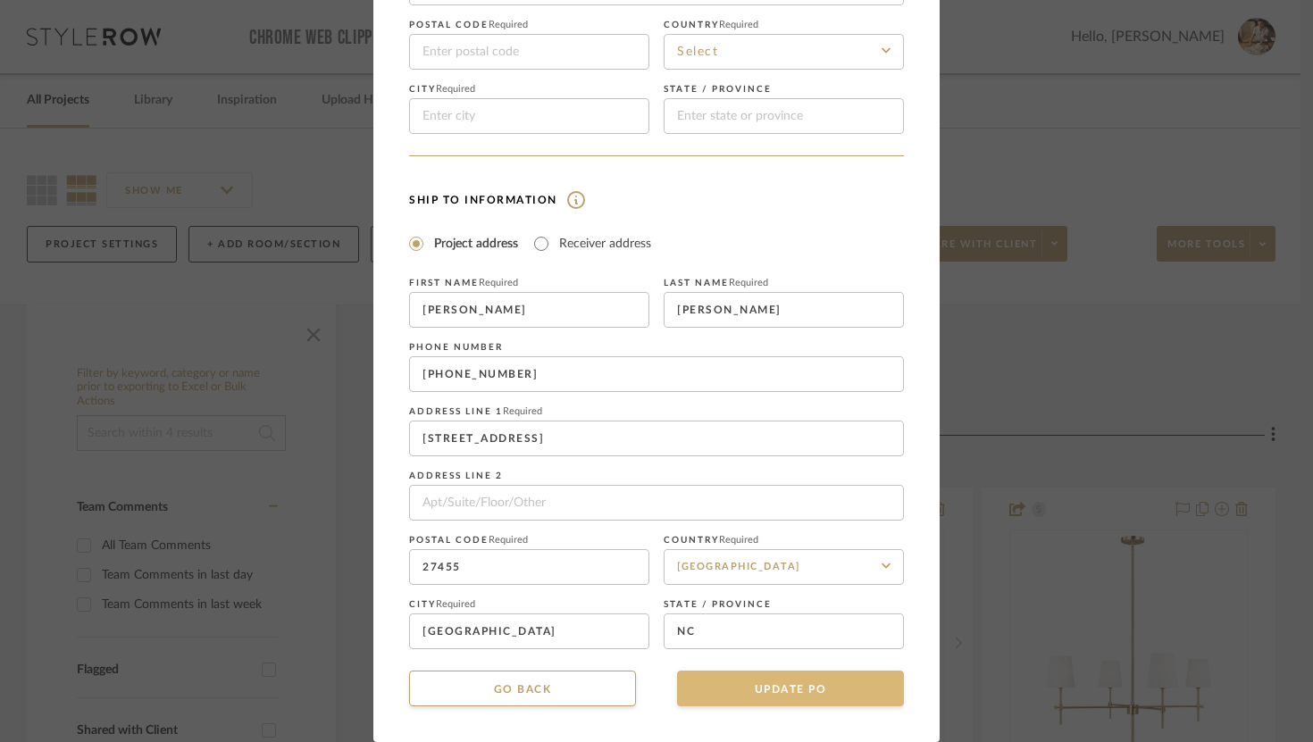
click at [764, 688] on button "UPDATE PO" at bounding box center [790, 689] width 227 height 36
